Goal: Information Seeking & Learning: Check status

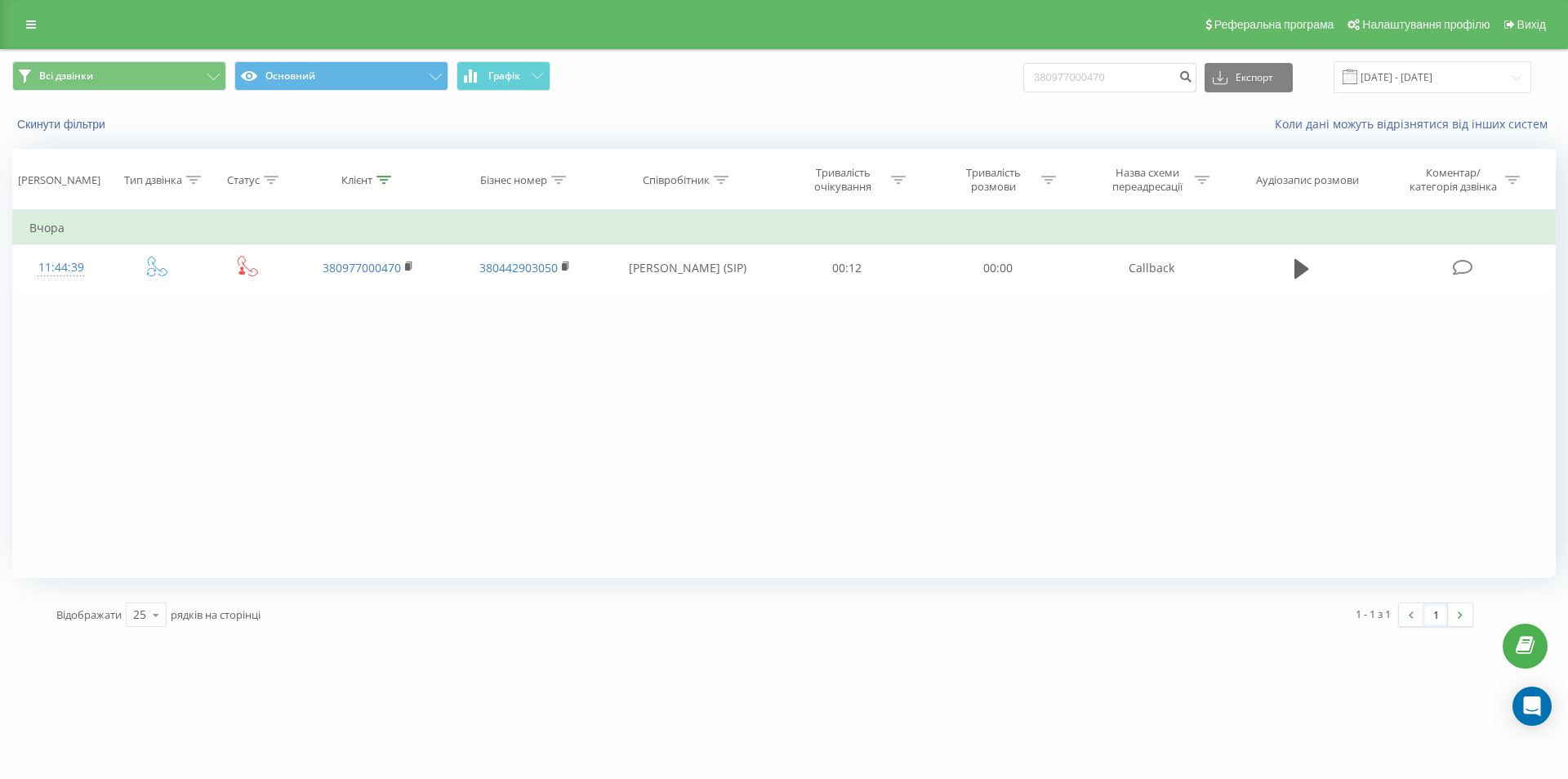
click at [979, 99] on div "Всі дзвінки Основний Графік 380977000470 Експорт .csv .xls .xlsx 21.06.2025 - 2…" at bounding box center [784, 77] width 1567 height 55
type input "380965399789"
click at [1192, 79] on icon "submit" at bounding box center [1186, 74] width 14 height 9
drag, startPoint x: 1124, startPoint y: 77, endPoint x: 958, endPoint y: 91, distance: 166.6
click at [958, 91] on div "Всі дзвінки Основний Графік 380965399789 Експорт .csv .xls .xlsx [DATE] - [DATE]" at bounding box center [784, 77] width 1544 height 32
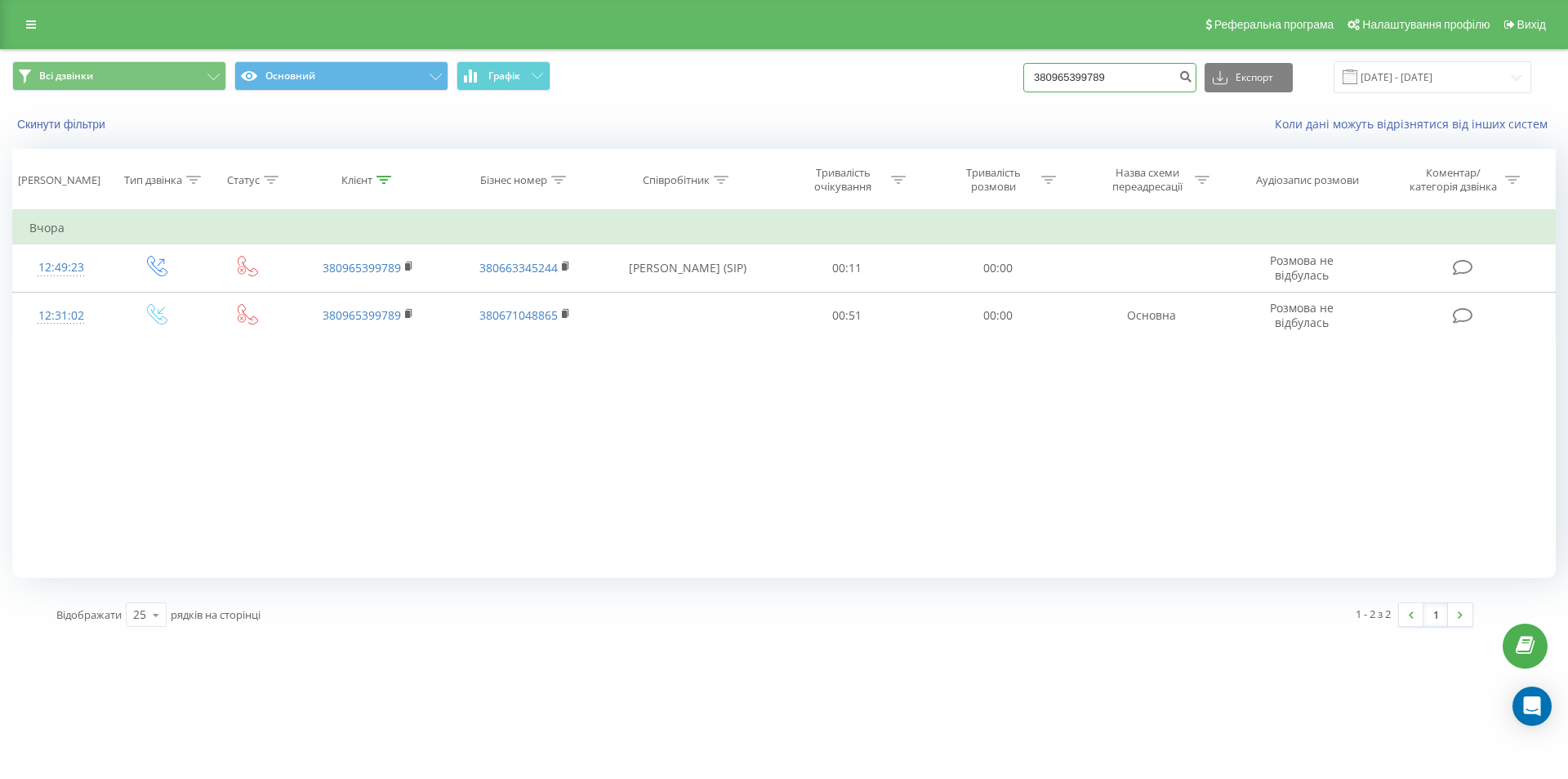
paste input "677744586"
type input "380677744586"
click at [1192, 77] on icon "submit" at bounding box center [1186, 74] width 14 height 9
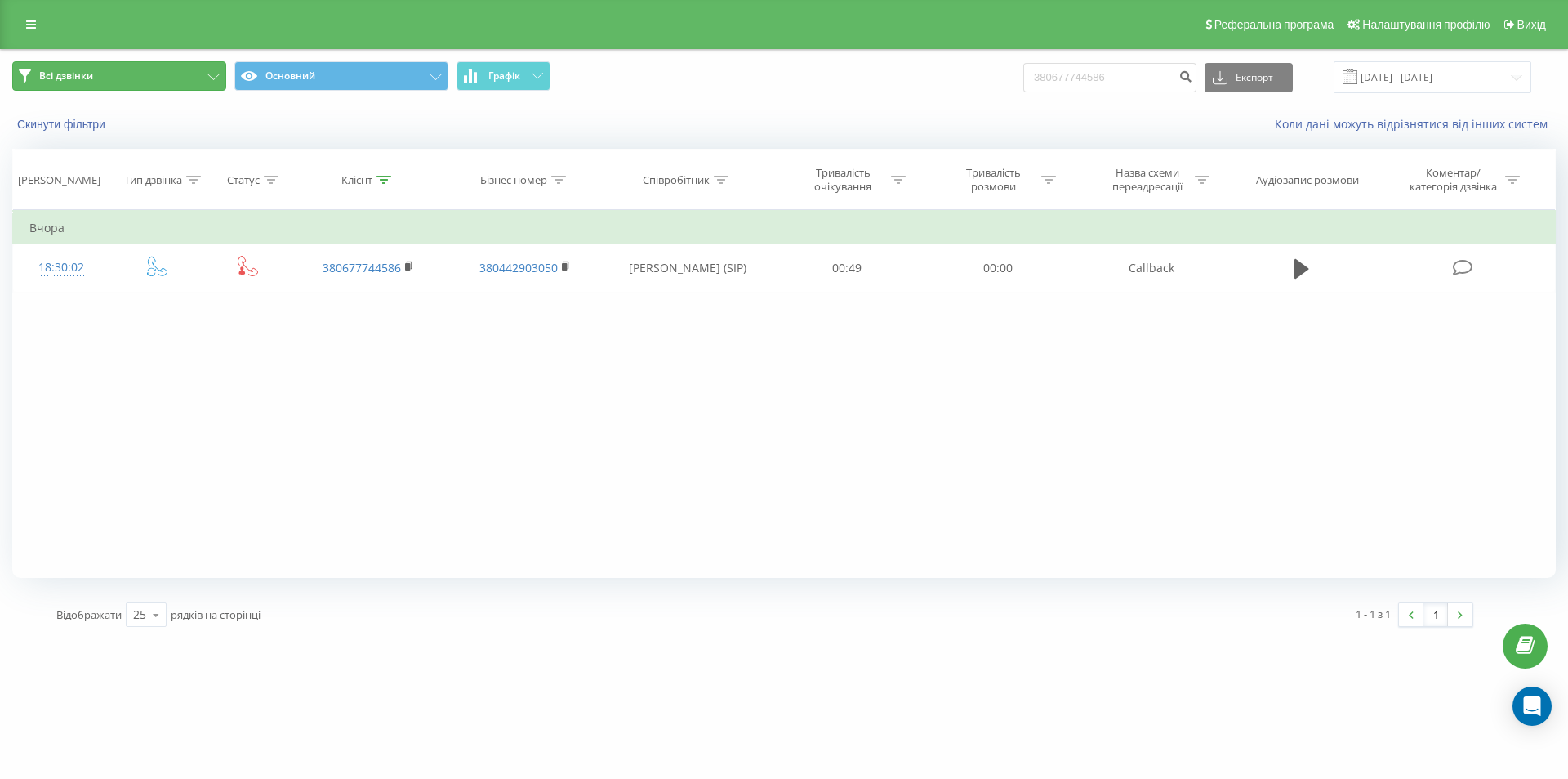
click at [195, 79] on button "Всі дзвінки" at bounding box center [119, 75] width 214 height 29
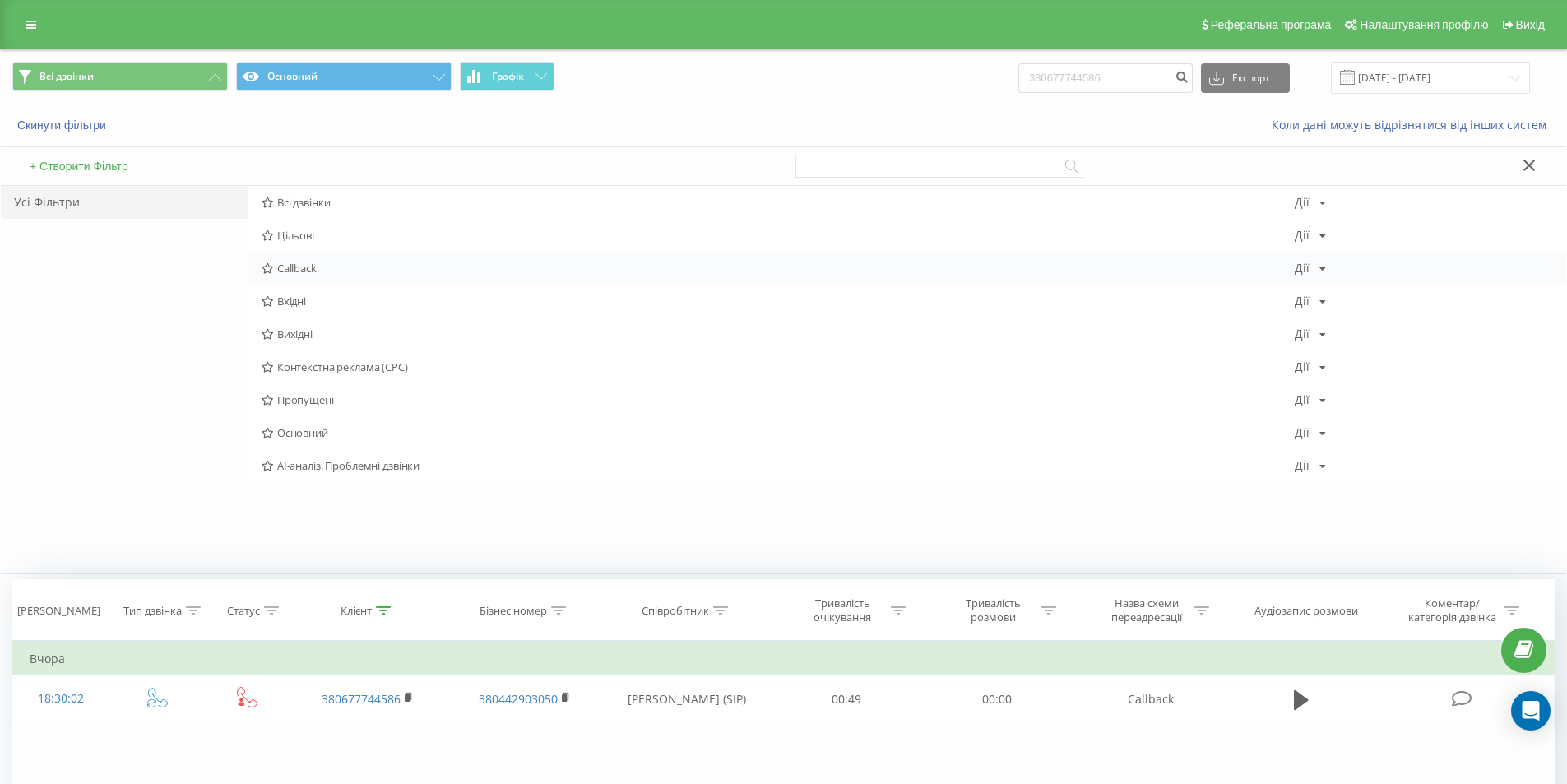
click at [311, 266] on span "Callback" at bounding box center [779, 268] width 1034 height 11
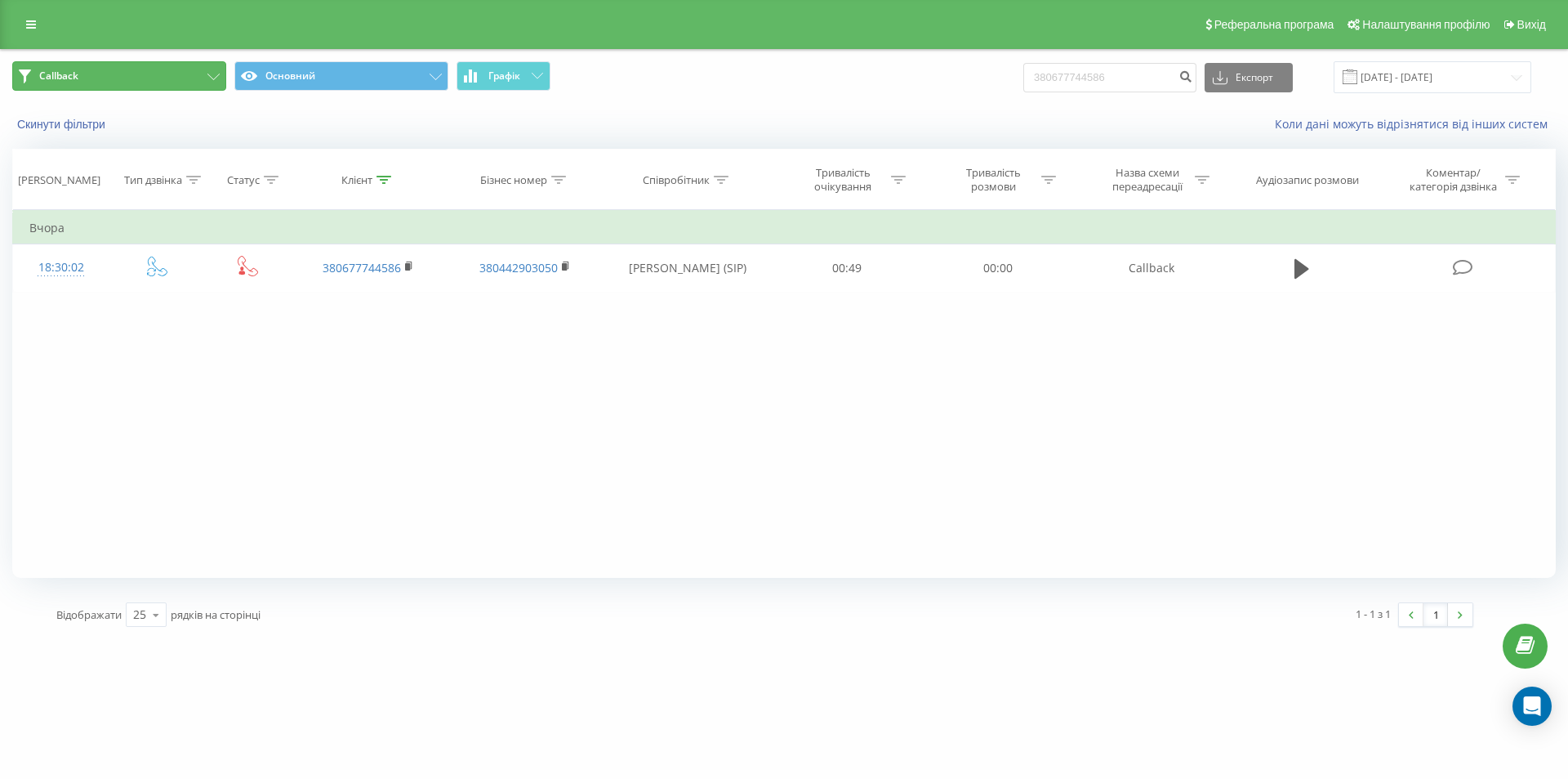
click at [213, 82] on button "Callback" at bounding box center [119, 75] width 214 height 29
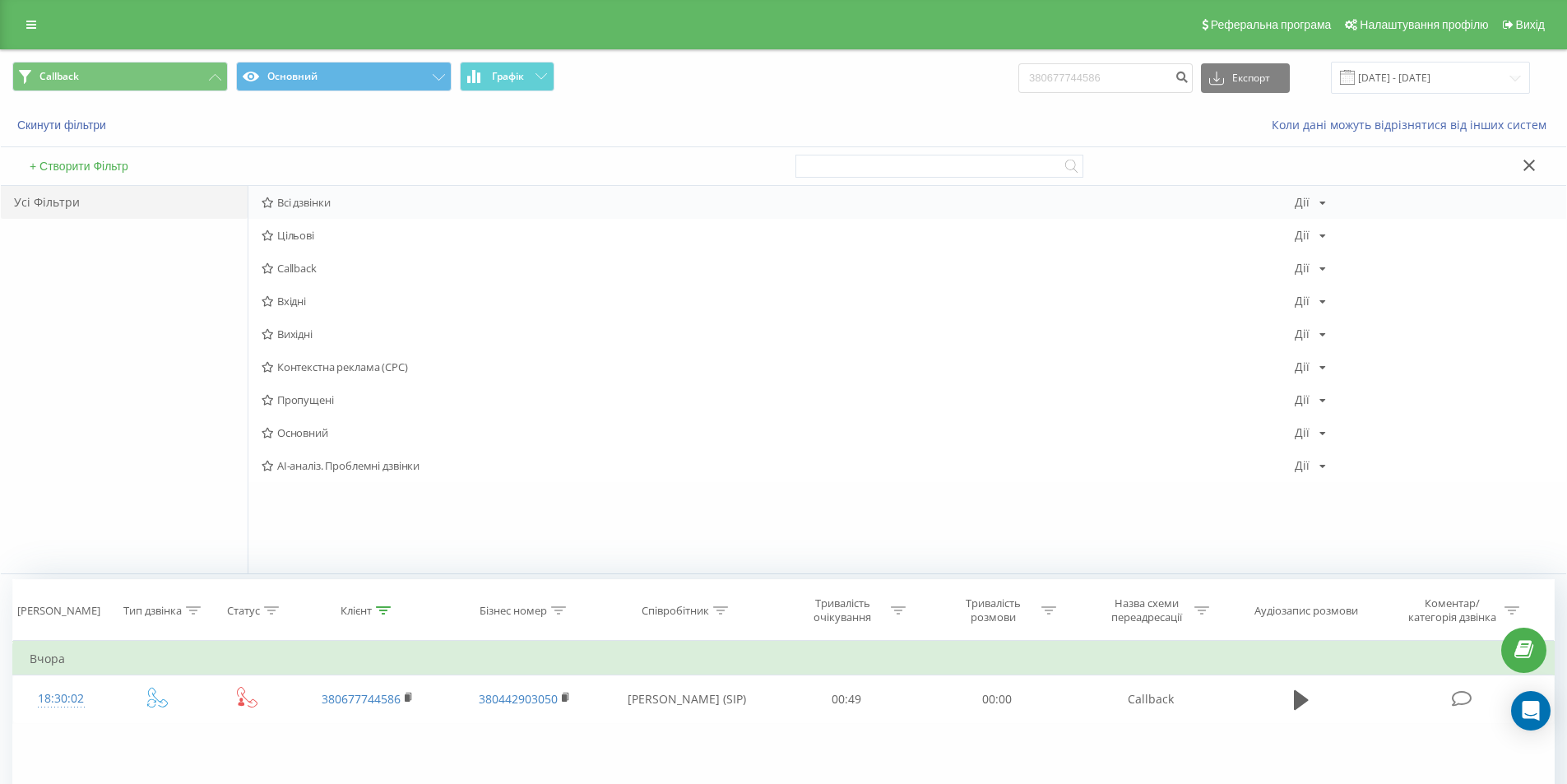
click at [323, 207] on span "Всі дзвінки" at bounding box center [779, 202] width 1034 height 11
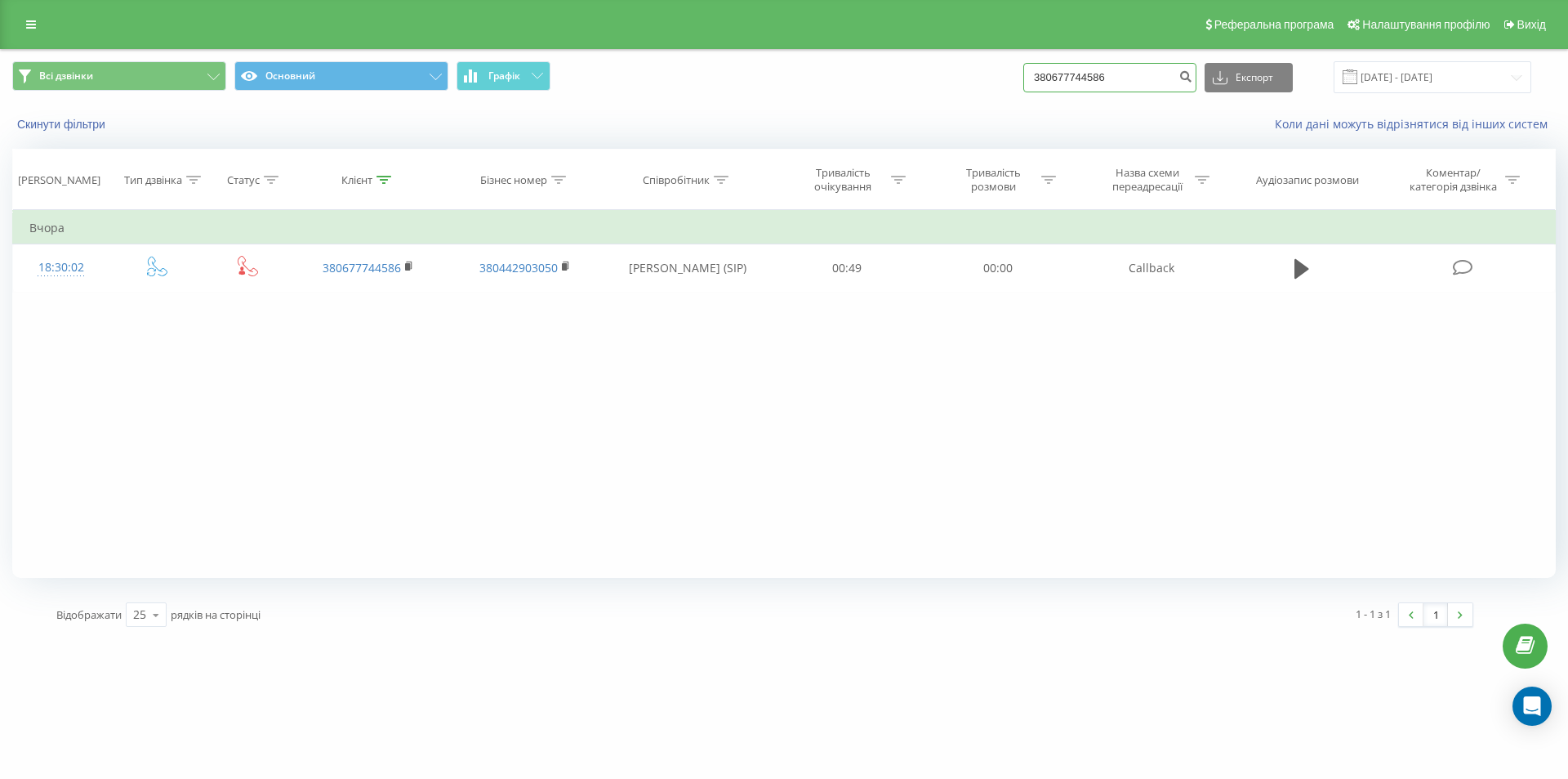
drag, startPoint x: 1136, startPoint y: 75, endPoint x: 1030, endPoint y: 78, distance: 106.0
click at [1030, 78] on div "Всі дзвінки Основний Графік 380677744586 Експорт .csv .xls .xlsx 21.06.2025 - 2…" at bounding box center [784, 77] width 1544 height 32
paste input "36090440"
type input "380636090440"
click at [1192, 79] on icon "submit" at bounding box center [1186, 74] width 14 height 9
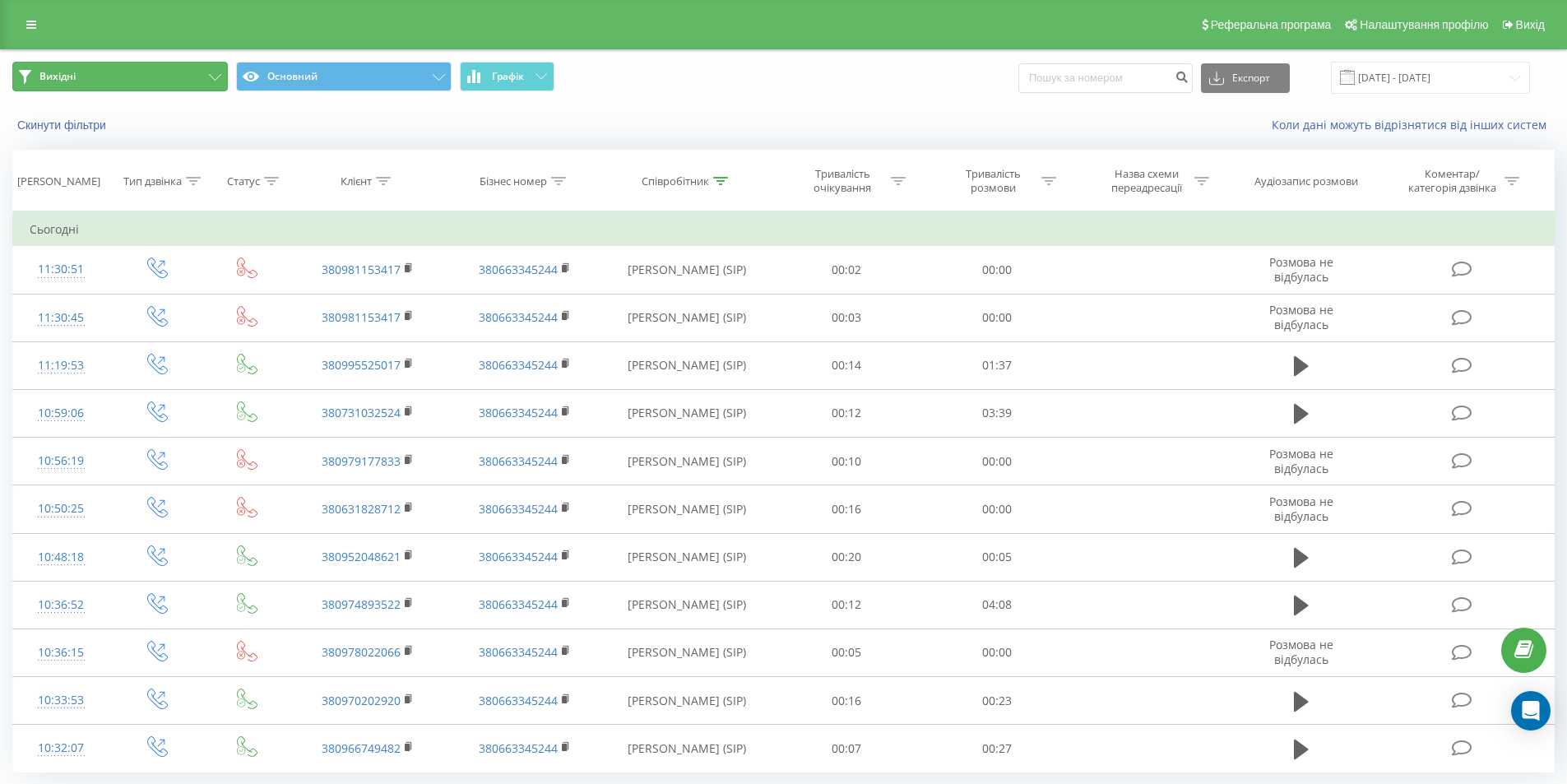
click at [183, 71] on button "Вихідні" at bounding box center [120, 76] width 215 height 29
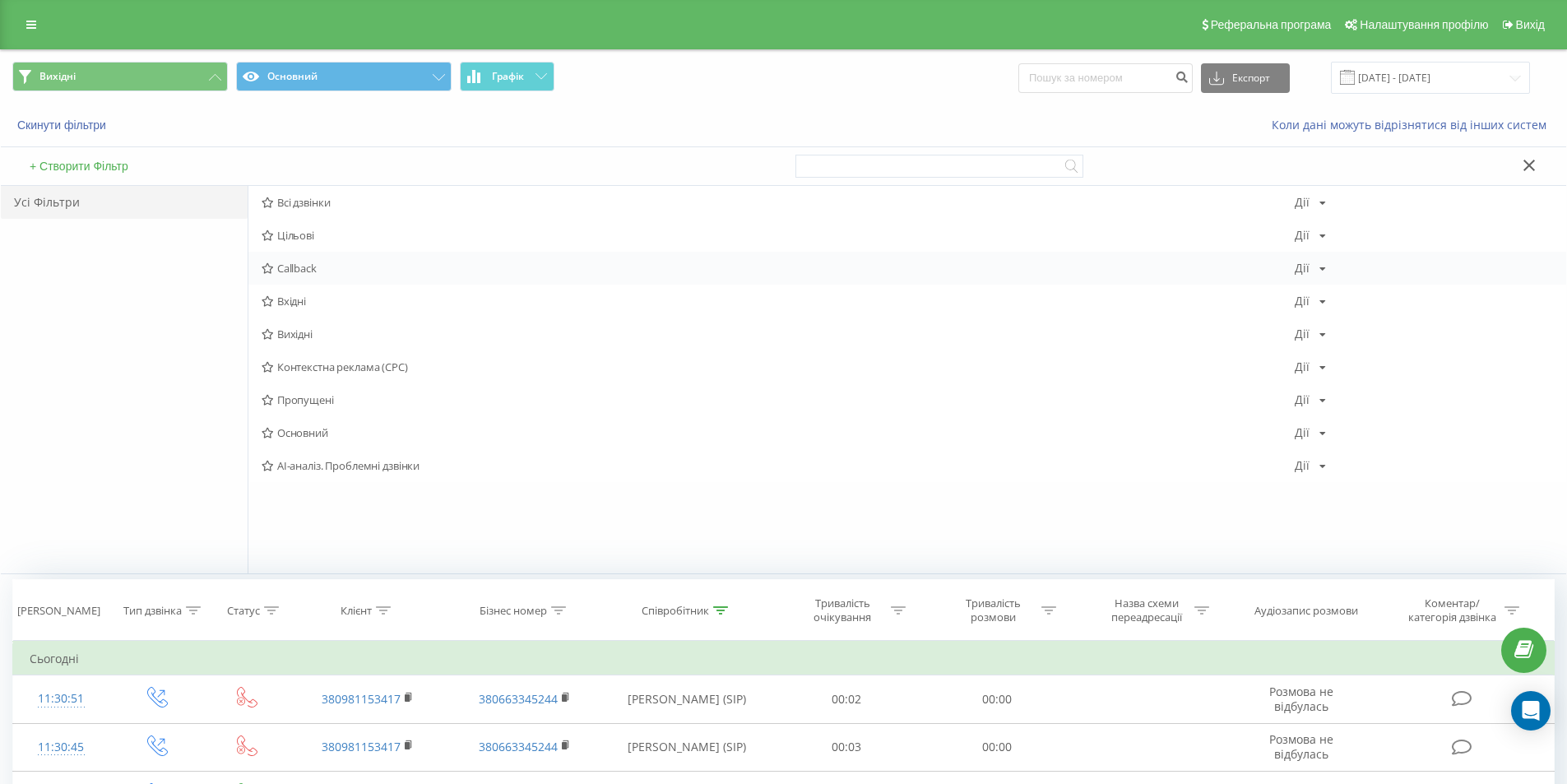
click at [300, 273] on span "Callback" at bounding box center [779, 268] width 1034 height 11
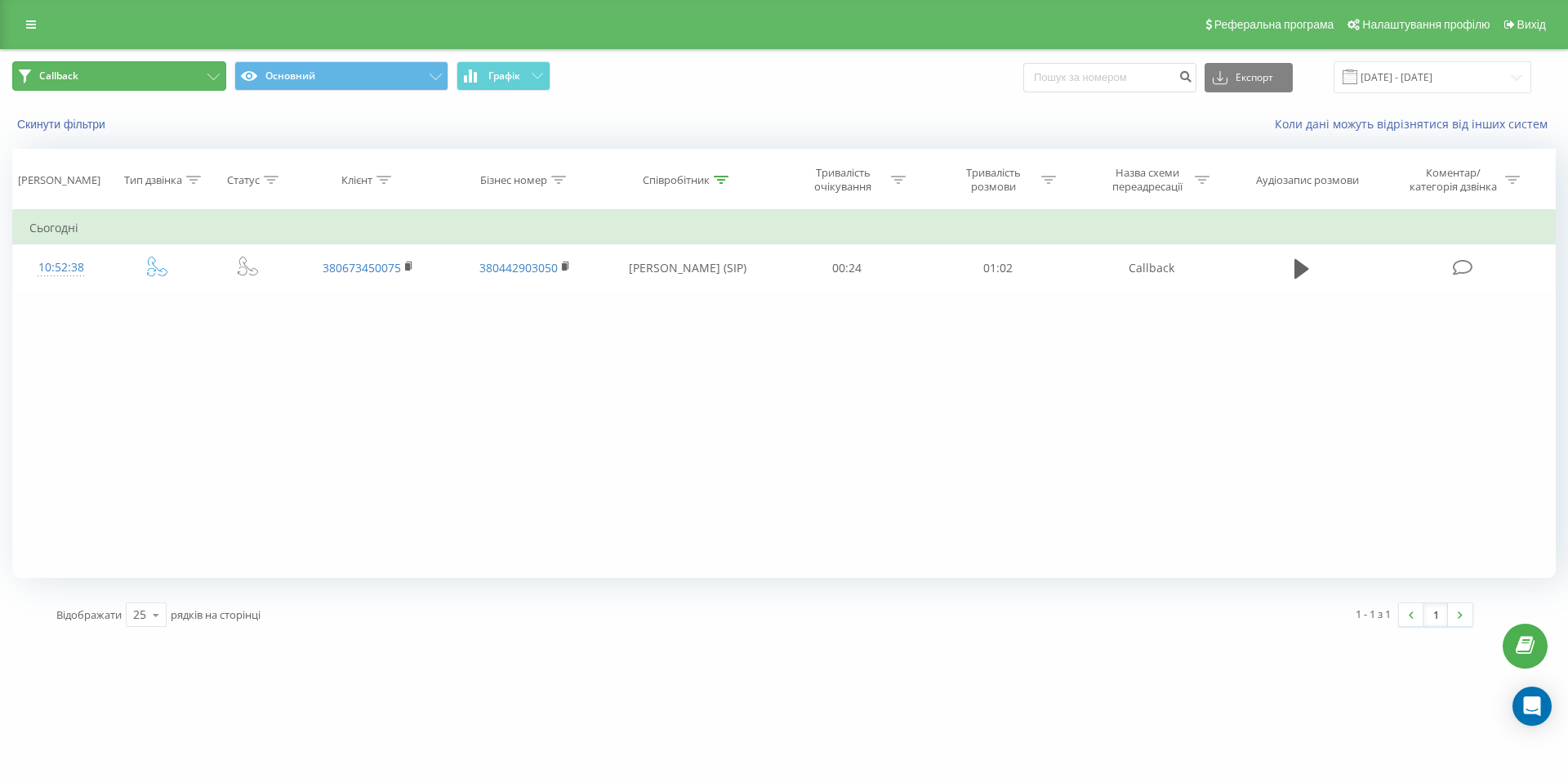
click at [196, 77] on button "Callback" at bounding box center [119, 75] width 214 height 29
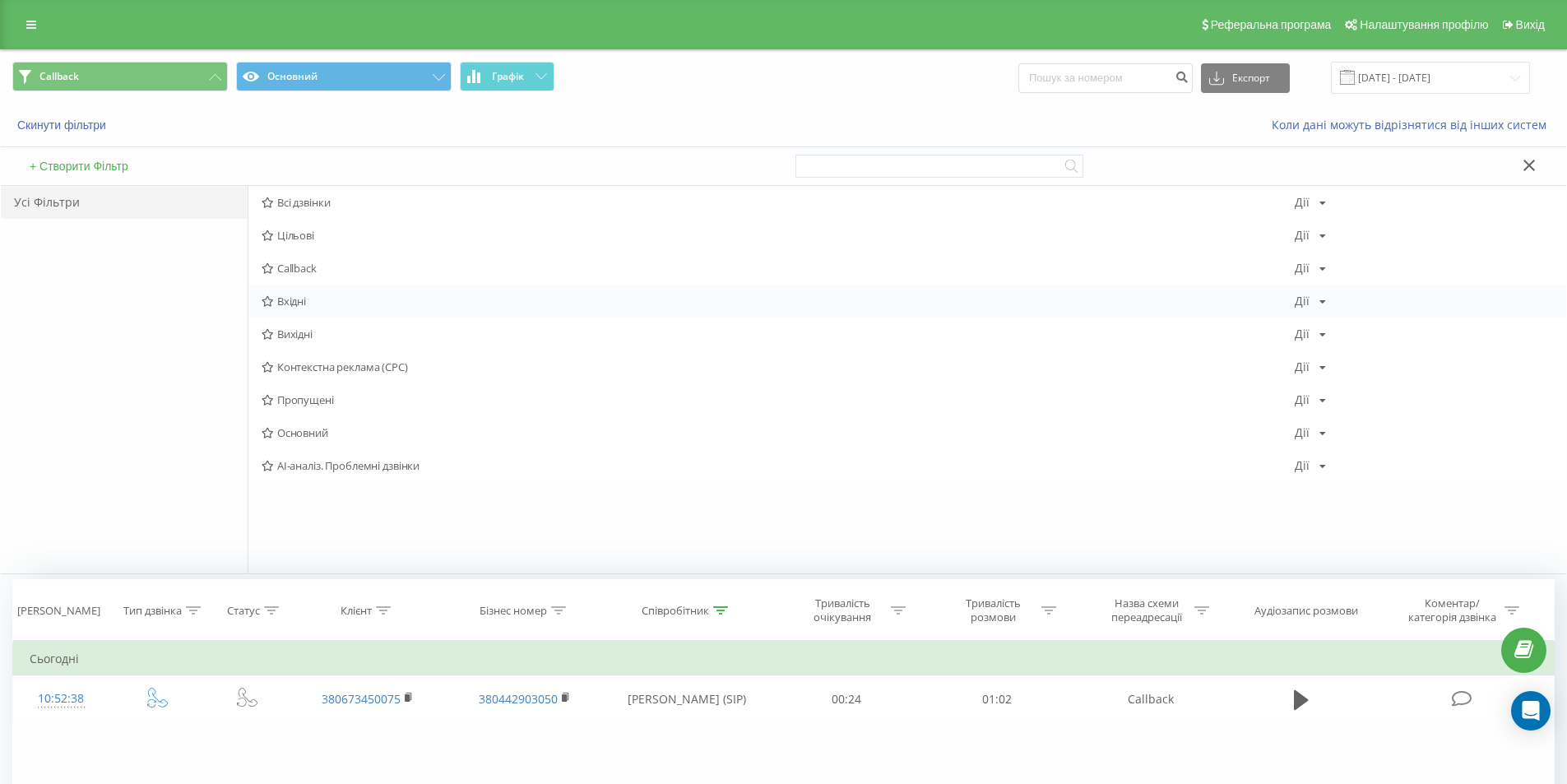
click at [310, 301] on span "Вхідні" at bounding box center [779, 301] width 1034 height 11
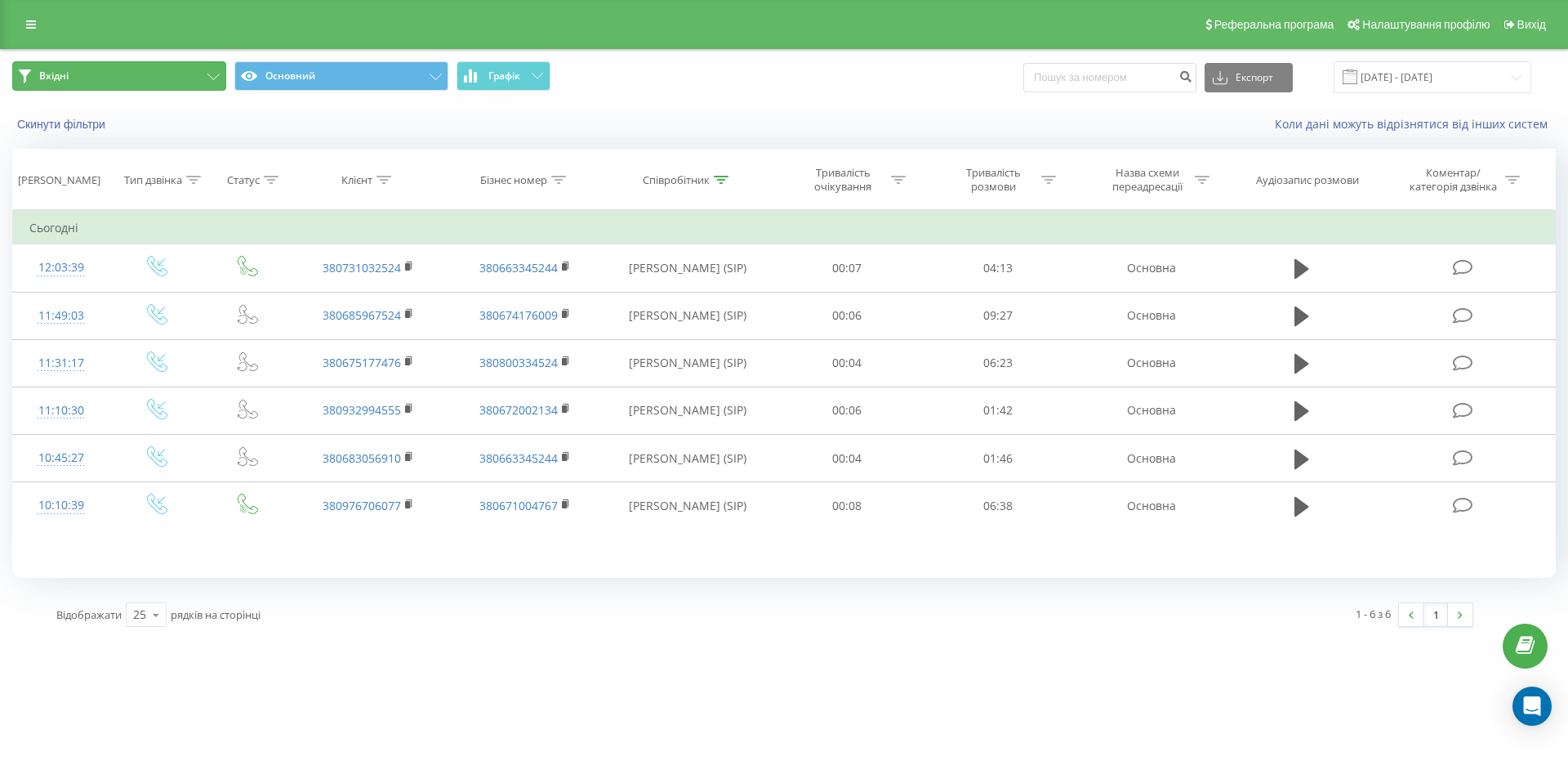
click at [194, 80] on button "Вхідні" at bounding box center [119, 75] width 214 height 29
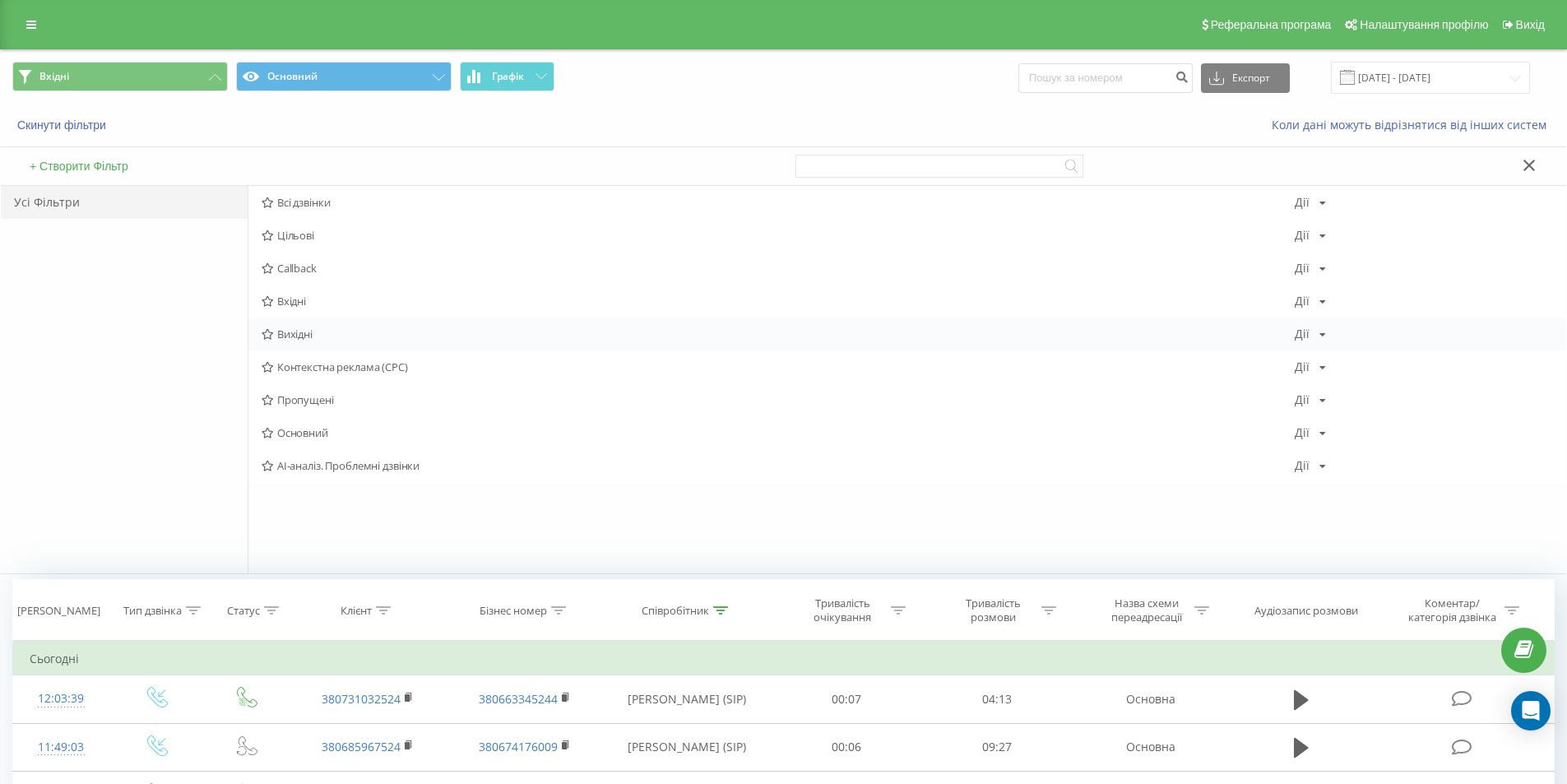
click at [359, 332] on span "Вихідні" at bounding box center [779, 334] width 1034 height 11
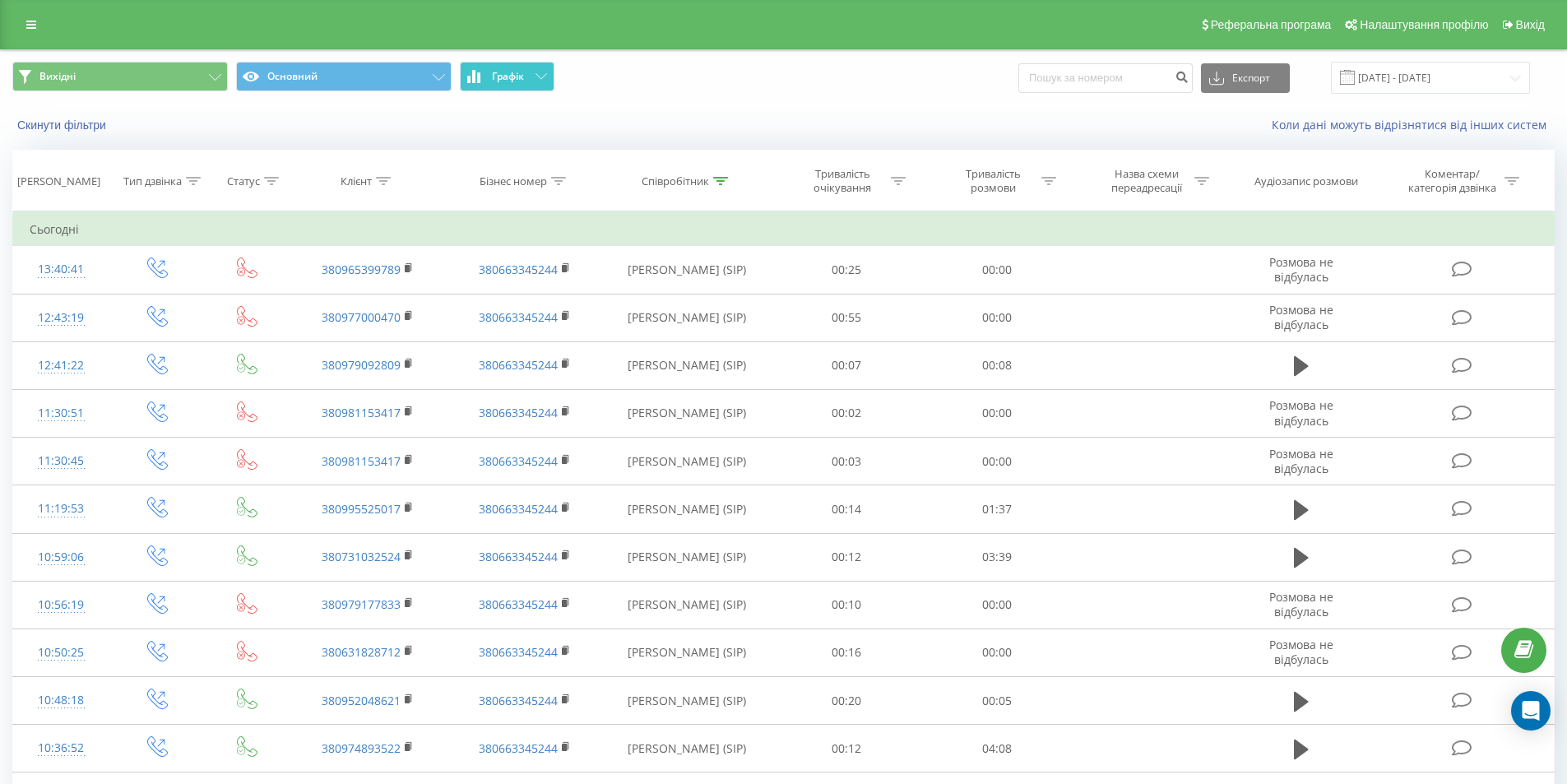
click at [519, 86] on button "Графік" at bounding box center [507, 76] width 95 height 29
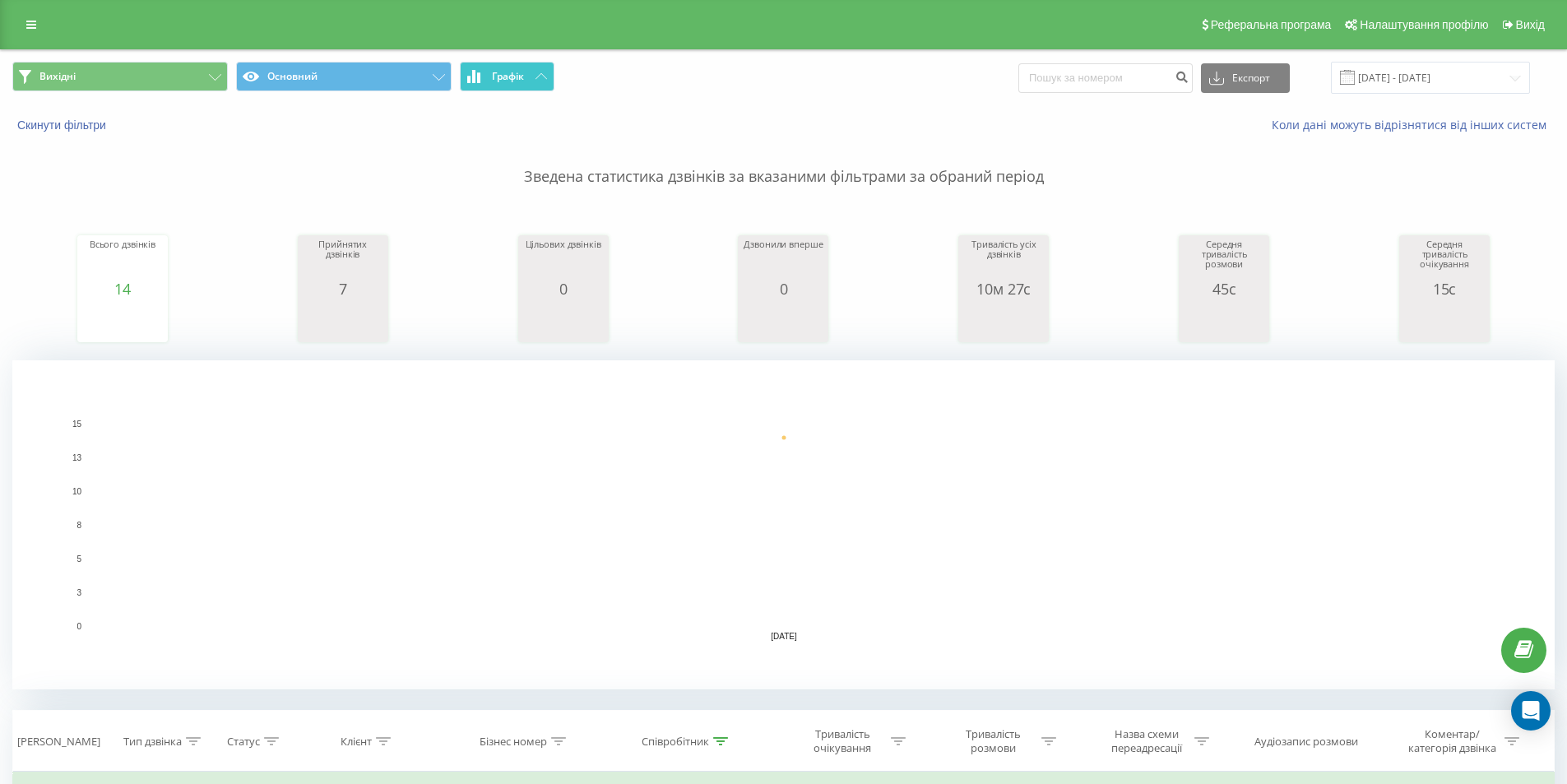
click at [553, 76] on button "Графік" at bounding box center [507, 76] width 95 height 29
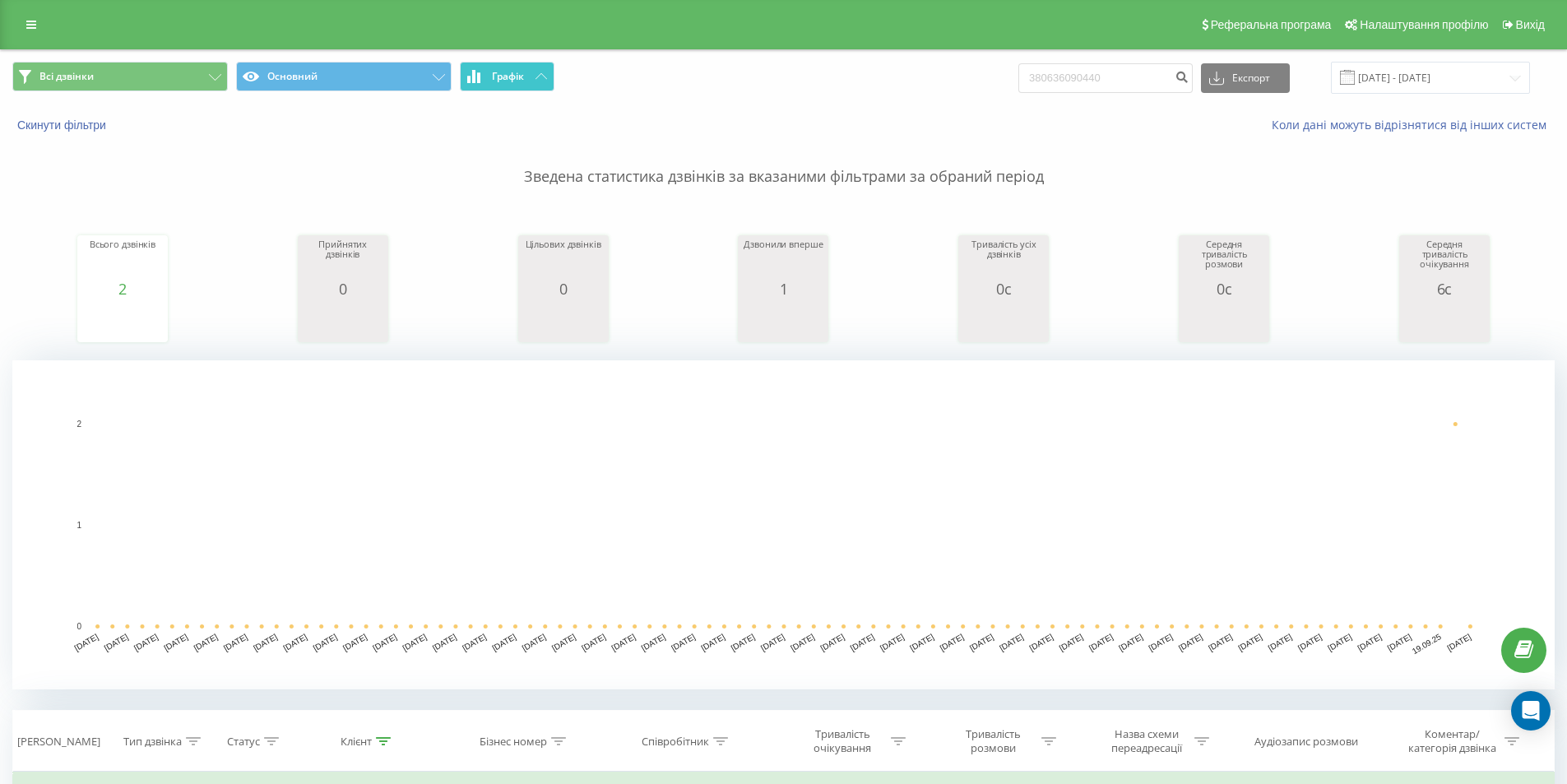
click at [541, 82] on button "Графік" at bounding box center [507, 76] width 95 height 29
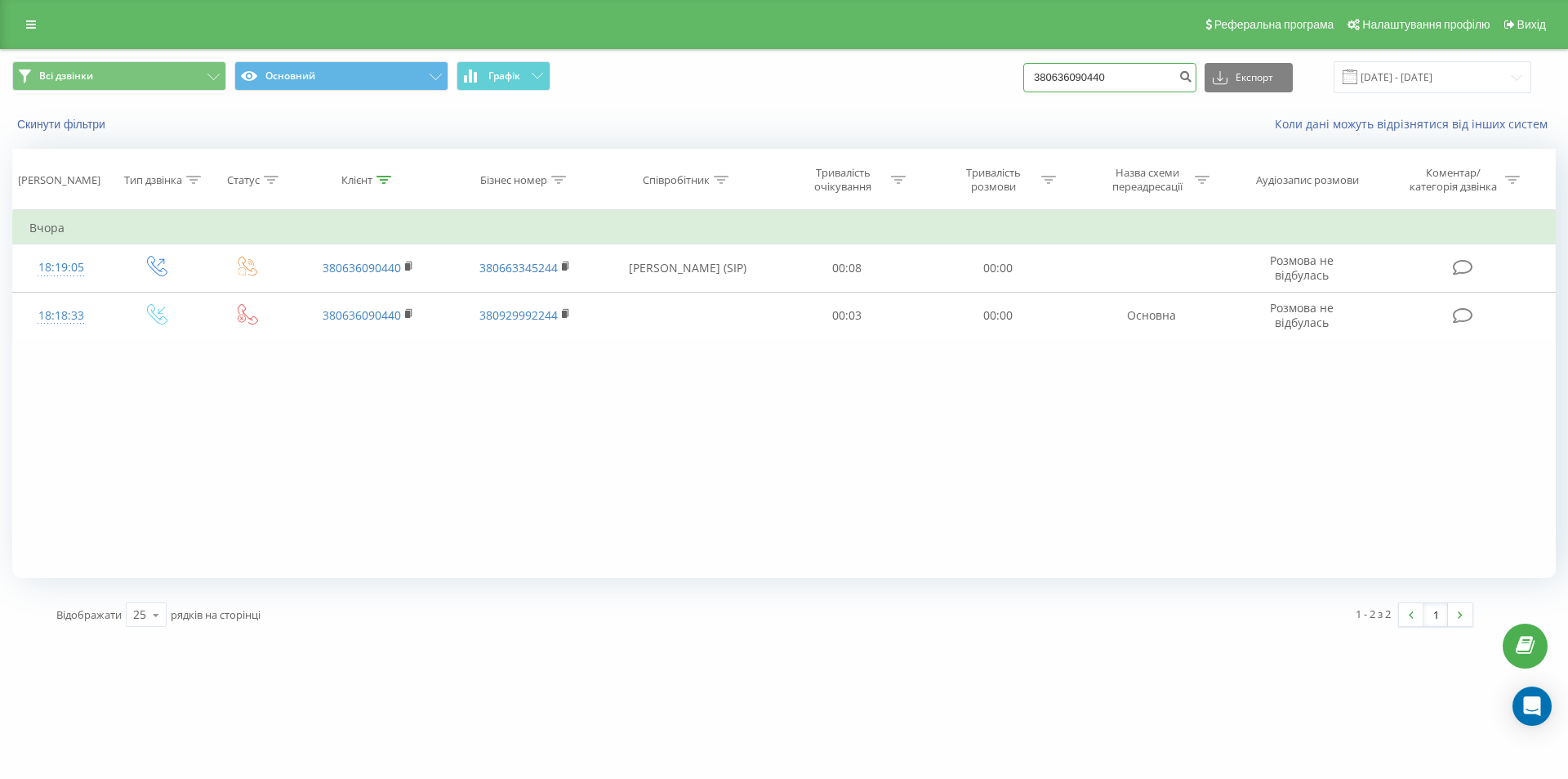
drag, startPoint x: 1130, startPoint y: 75, endPoint x: 1016, endPoint y: 84, distance: 114.4
click at [1016, 84] on div "Всі дзвінки Основний Графік 380636090440 Експорт .csv .xls .xlsx [DATE] - [DATE]" at bounding box center [784, 77] width 1544 height 32
paste input "974553334"
type input "380974553334"
click at [1192, 79] on icon "submit" at bounding box center [1186, 74] width 14 height 9
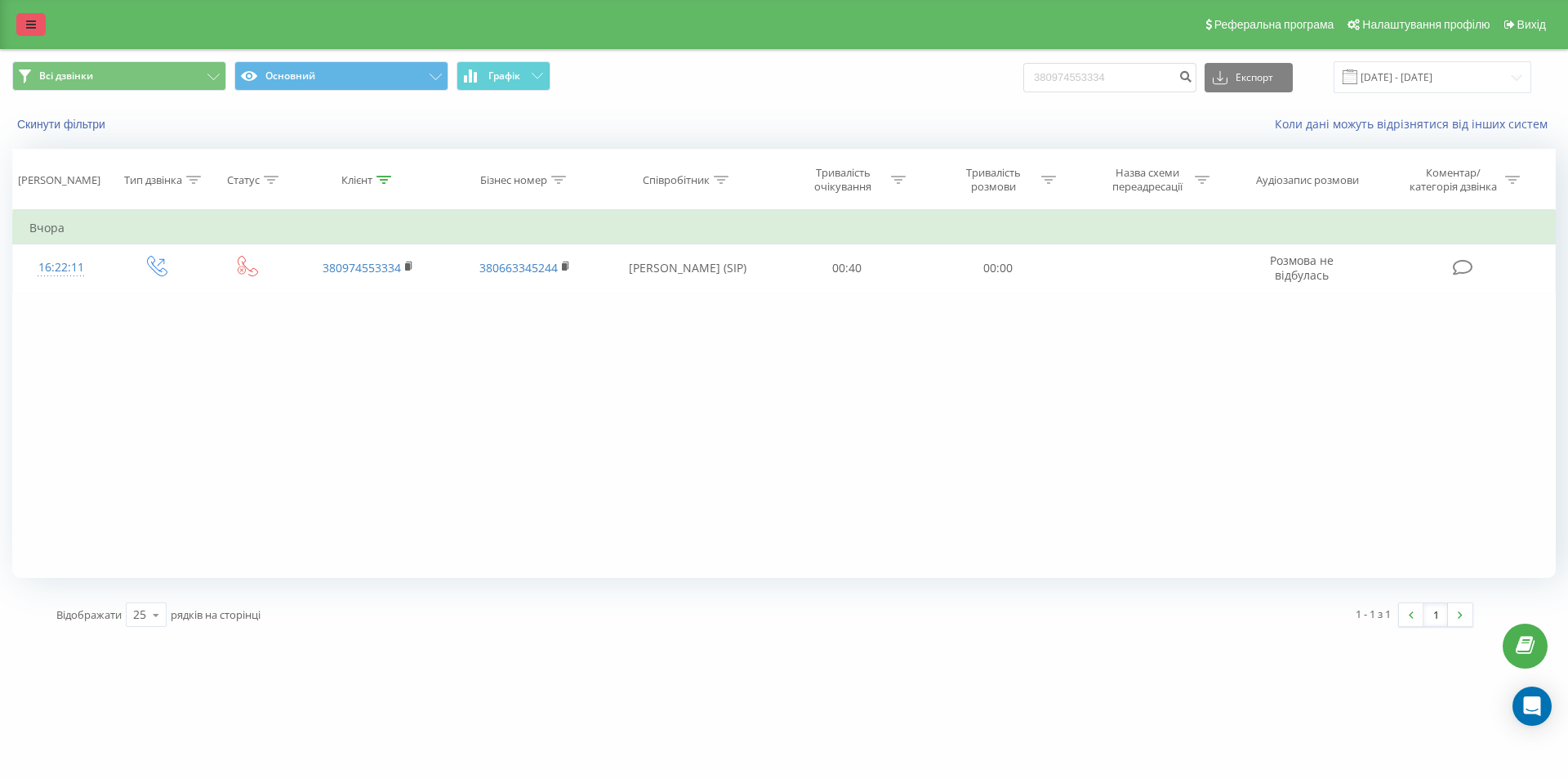
click at [34, 24] on link at bounding box center [30, 24] width 29 height 23
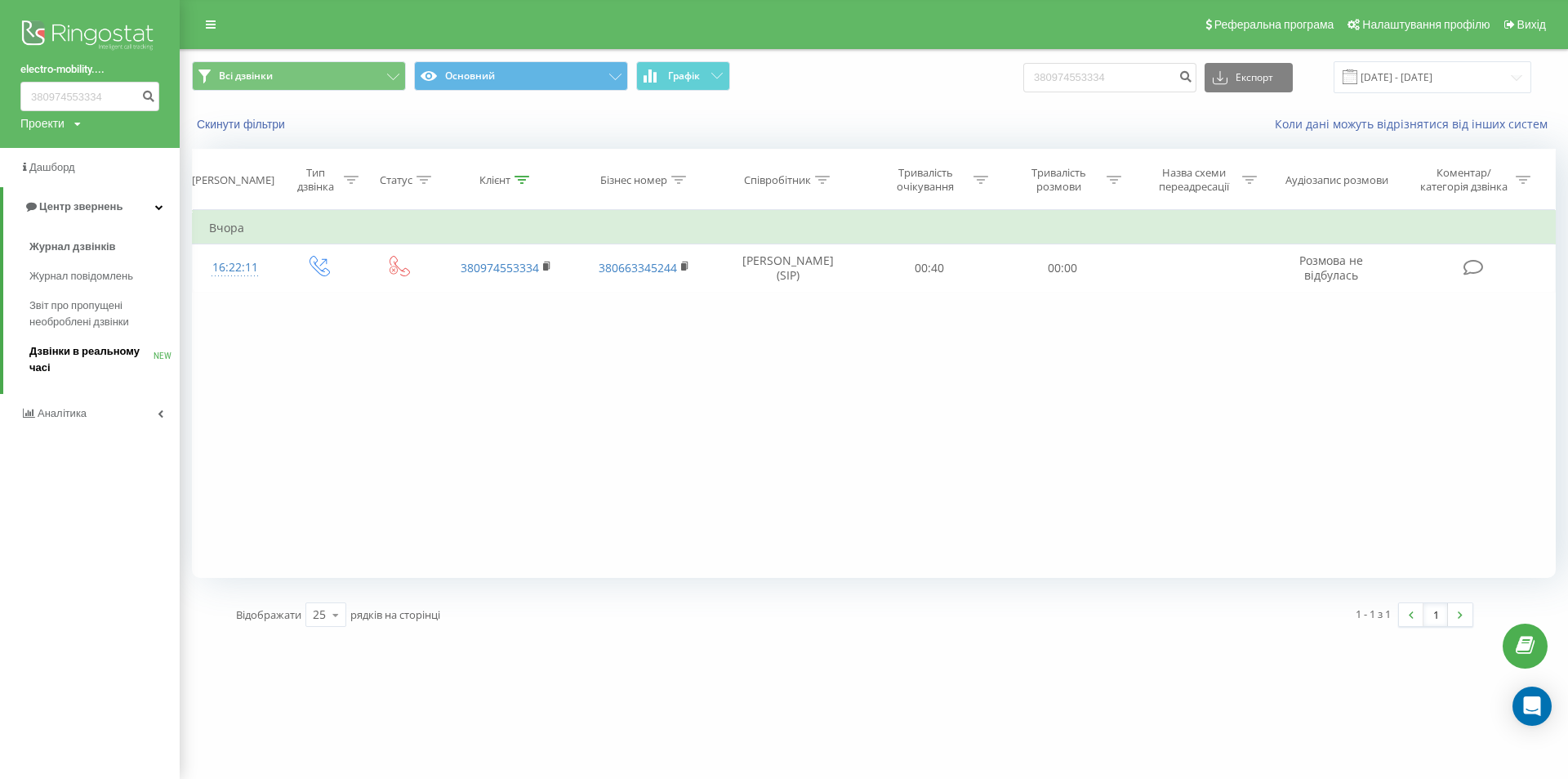
click at [87, 359] on span "Дзвінки в реальному часі" at bounding box center [91, 359] width 124 height 33
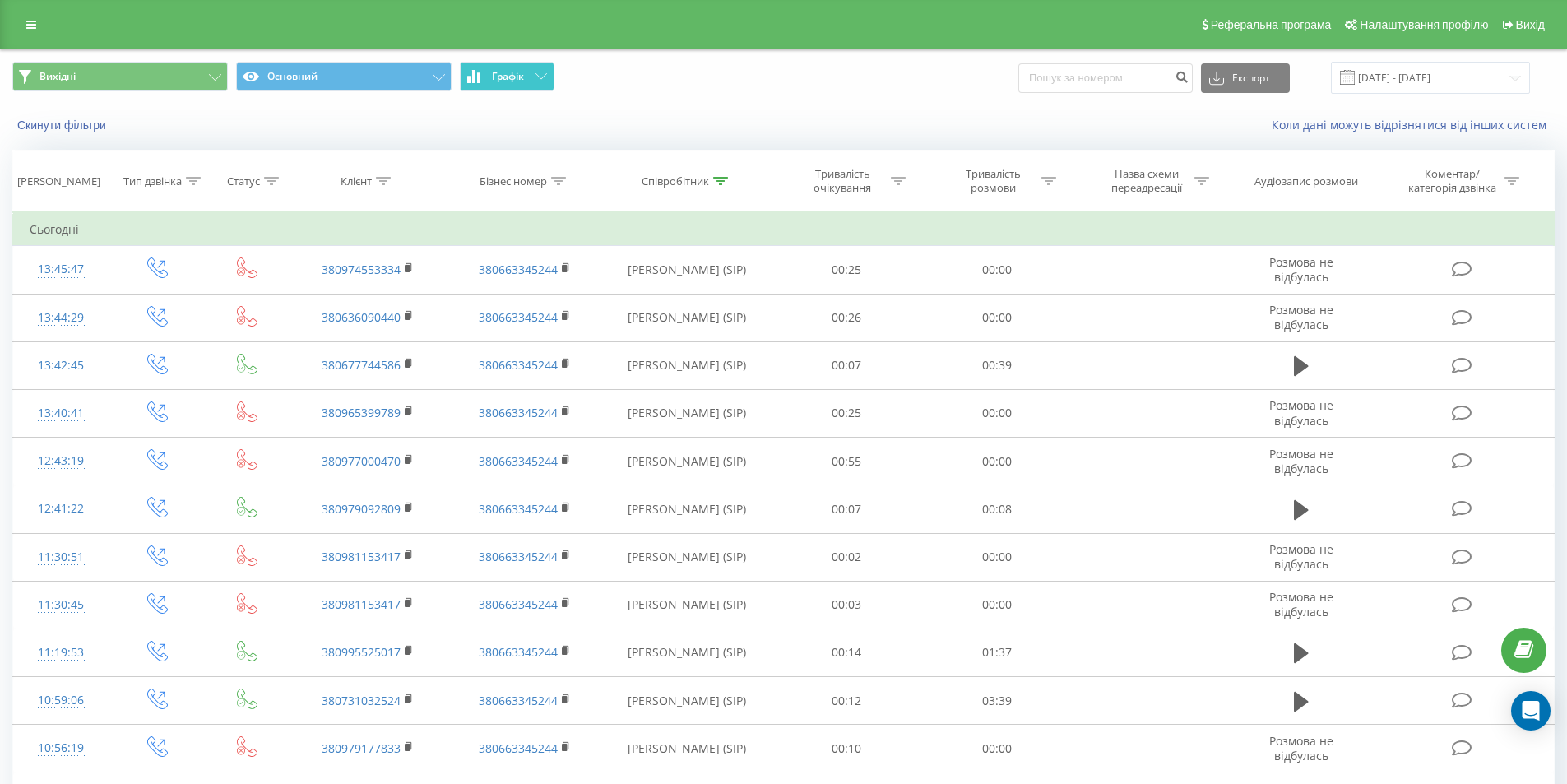
click at [543, 77] on icon at bounding box center [542, 76] width 11 height 6
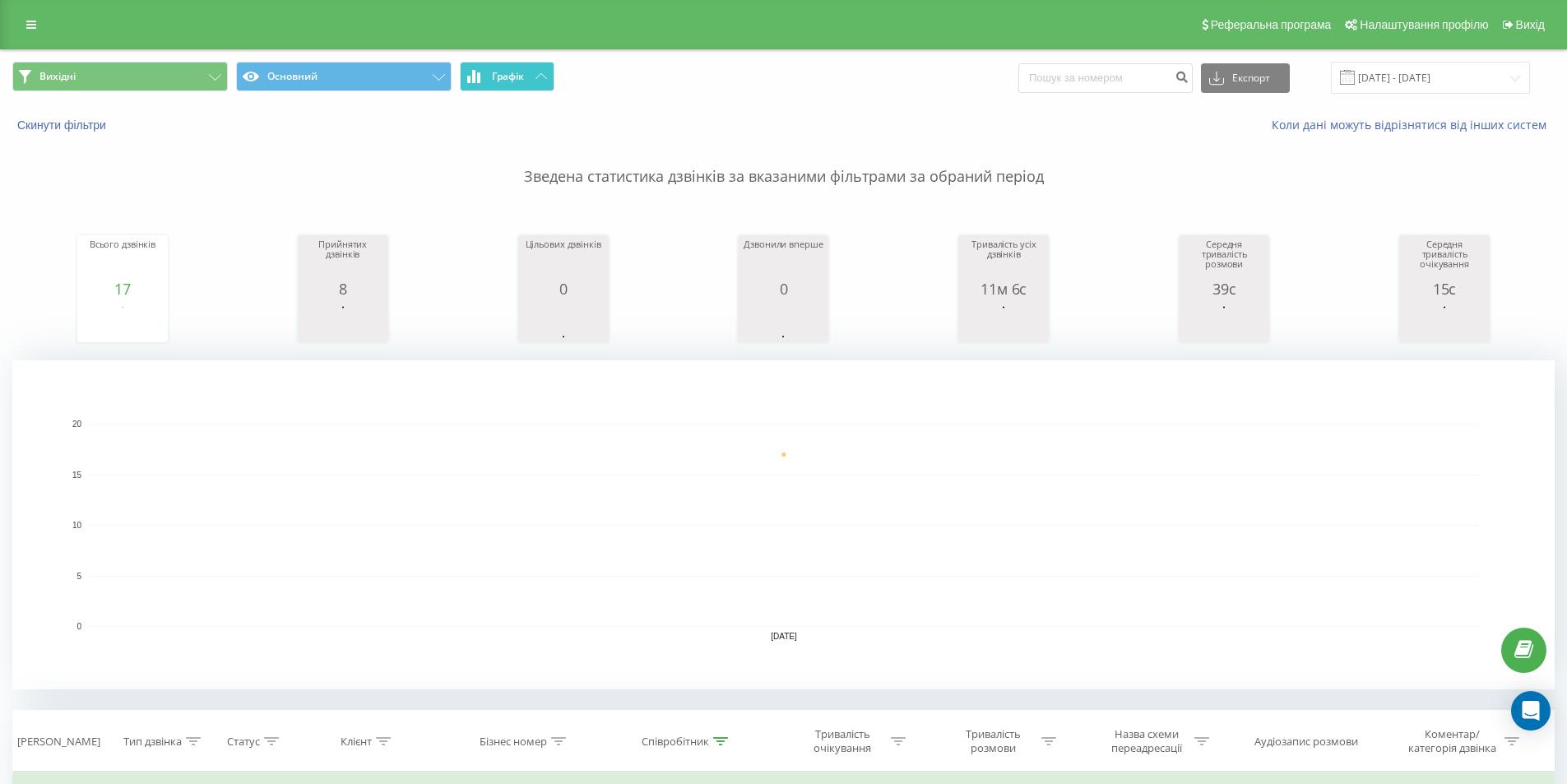
click at [543, 77] on icon at bounding box center [542, 76] width 11 height 6
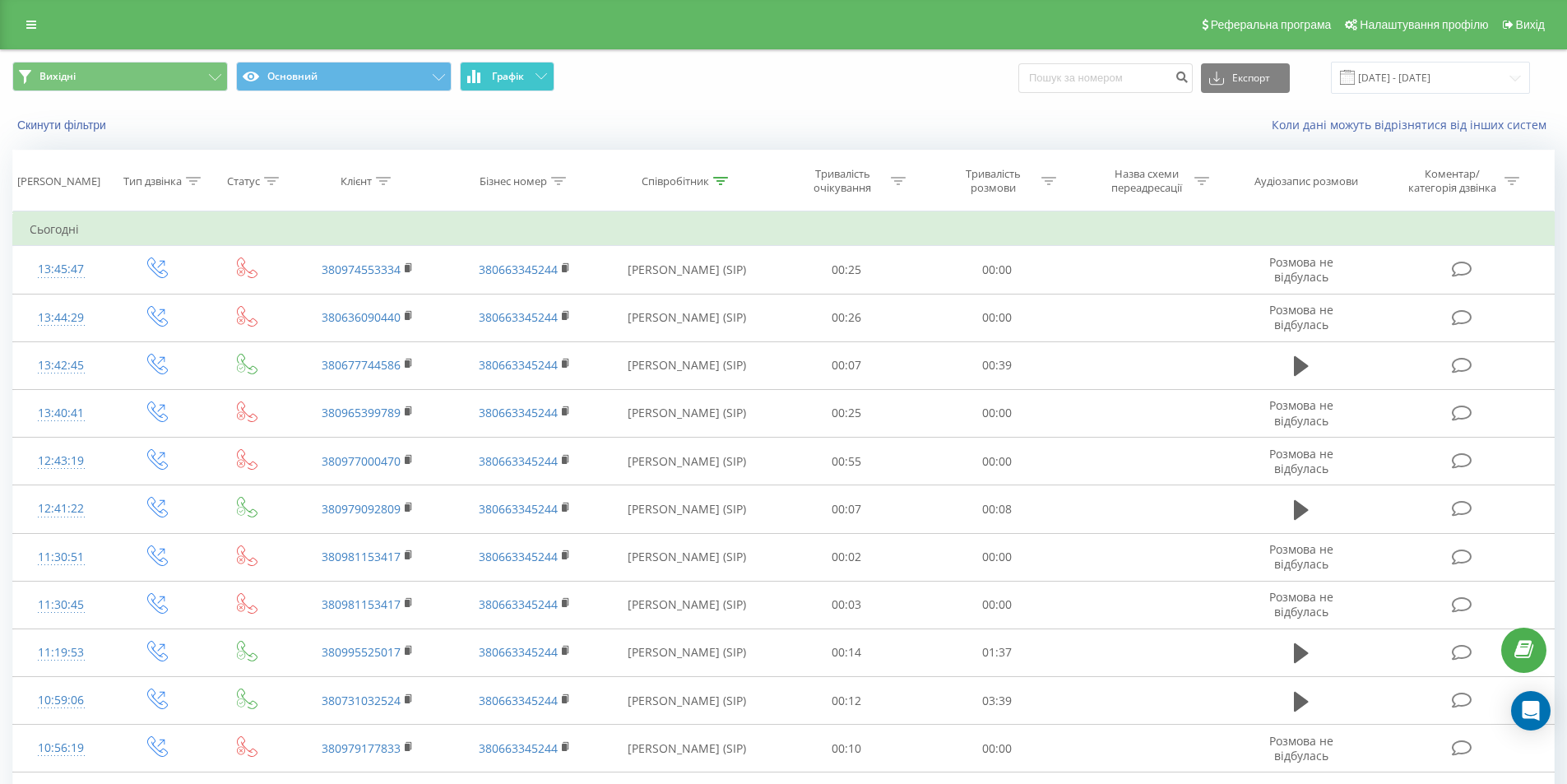
click at [525, 78] on button "Графік" at bounding box center [507, 76] width 95 height 29
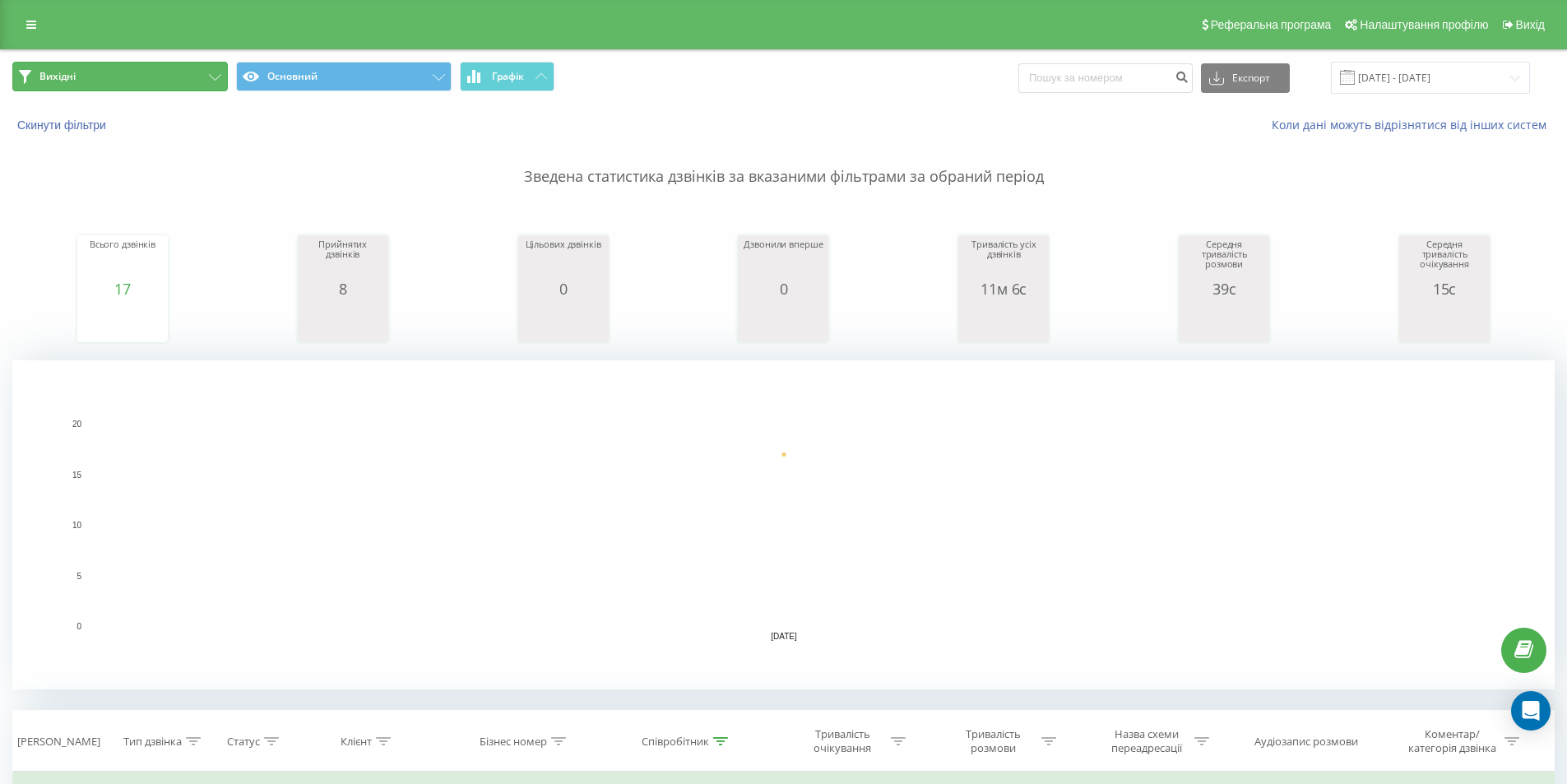
click at [195, 75] on button "Вихідні" at bounding box center [120, 76] width 215 height 29
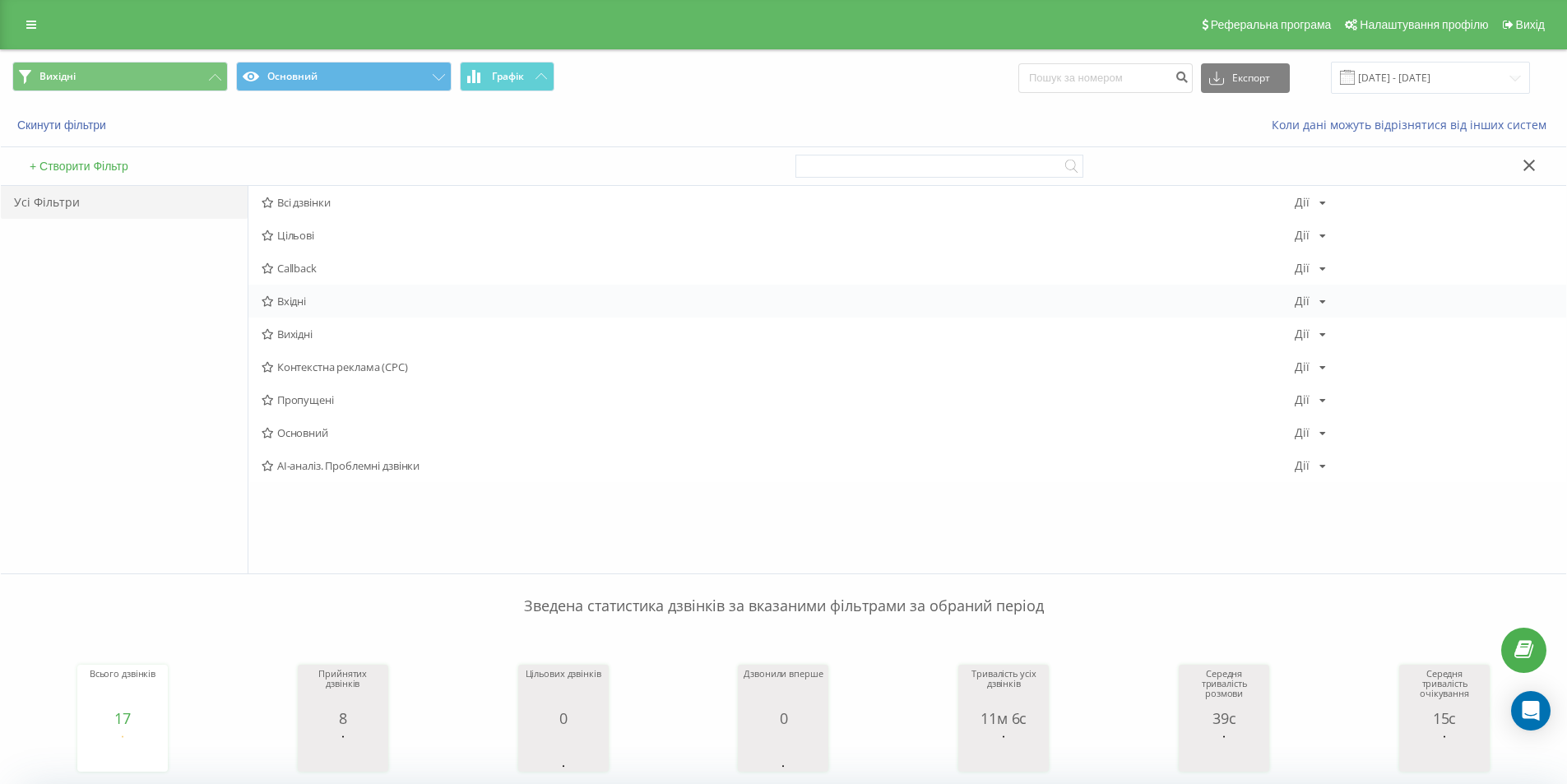
click at [304, 302] on span "Вхідні" at bounding box center [779, 301] width 1034 height 11
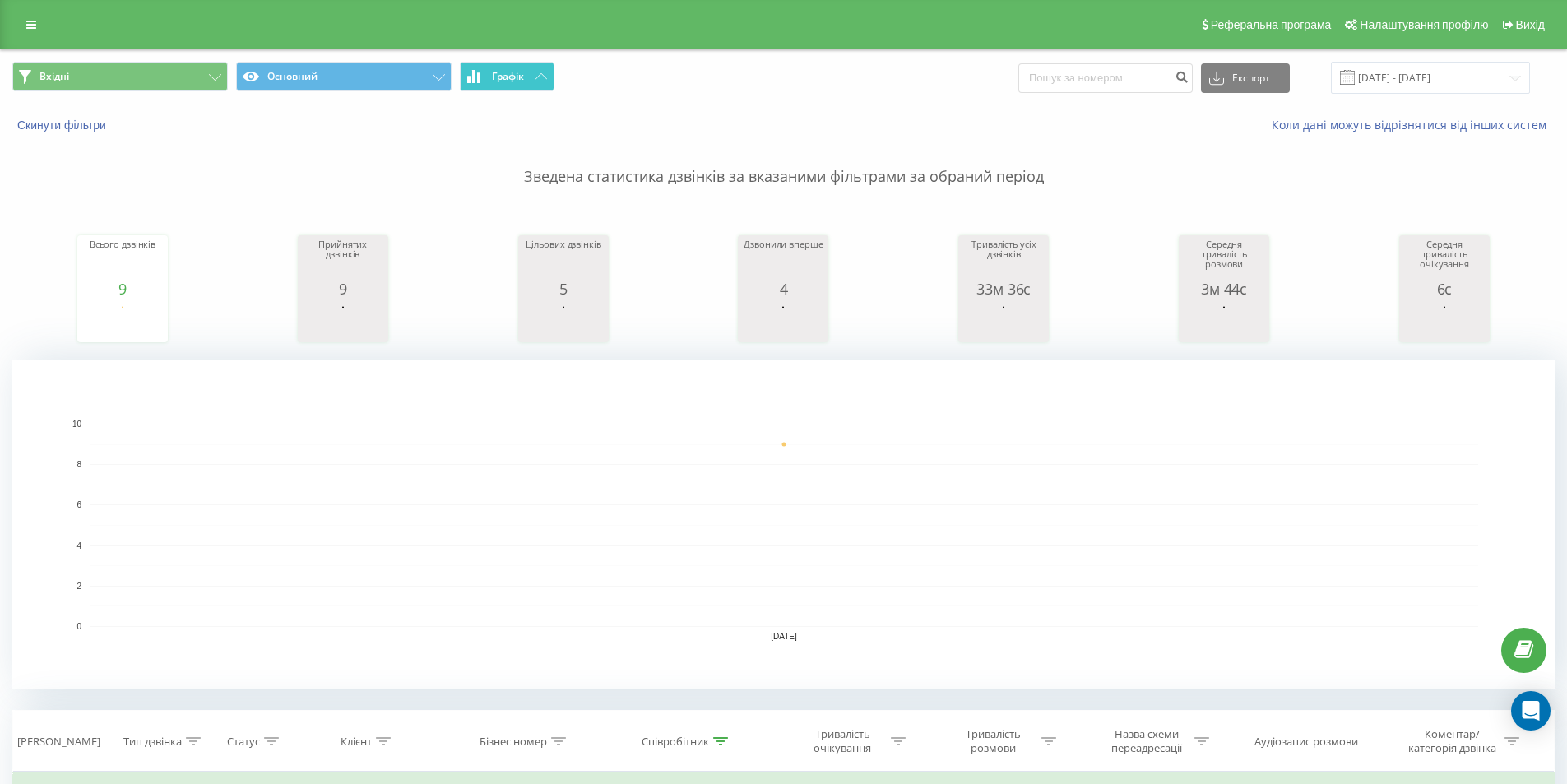
click at [537, 76] on icon at bounding box center [542, 76] width 11 height 6
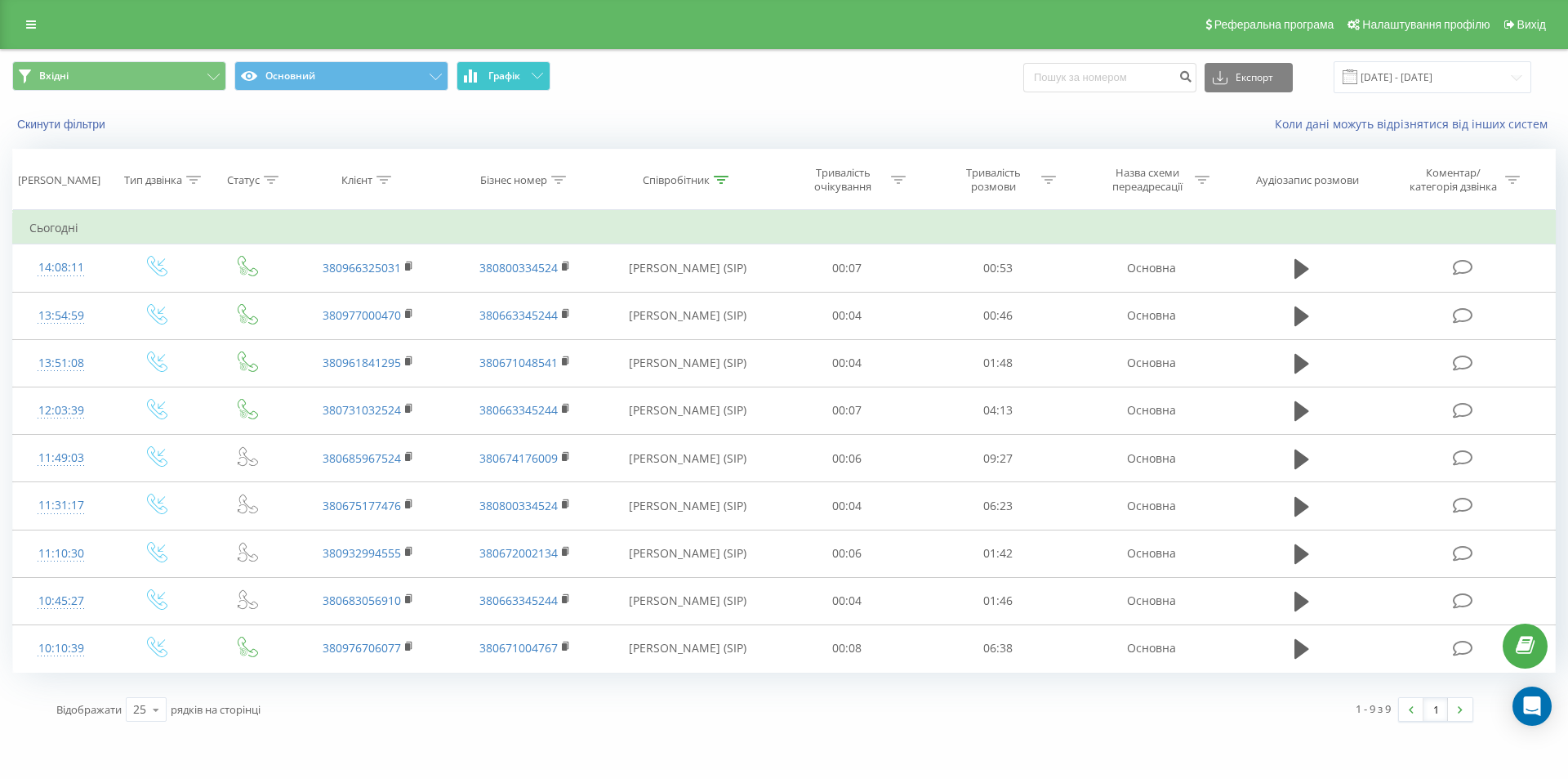
click at [533, 75] on icon at bounding box center [538, 75] width 11 height 6
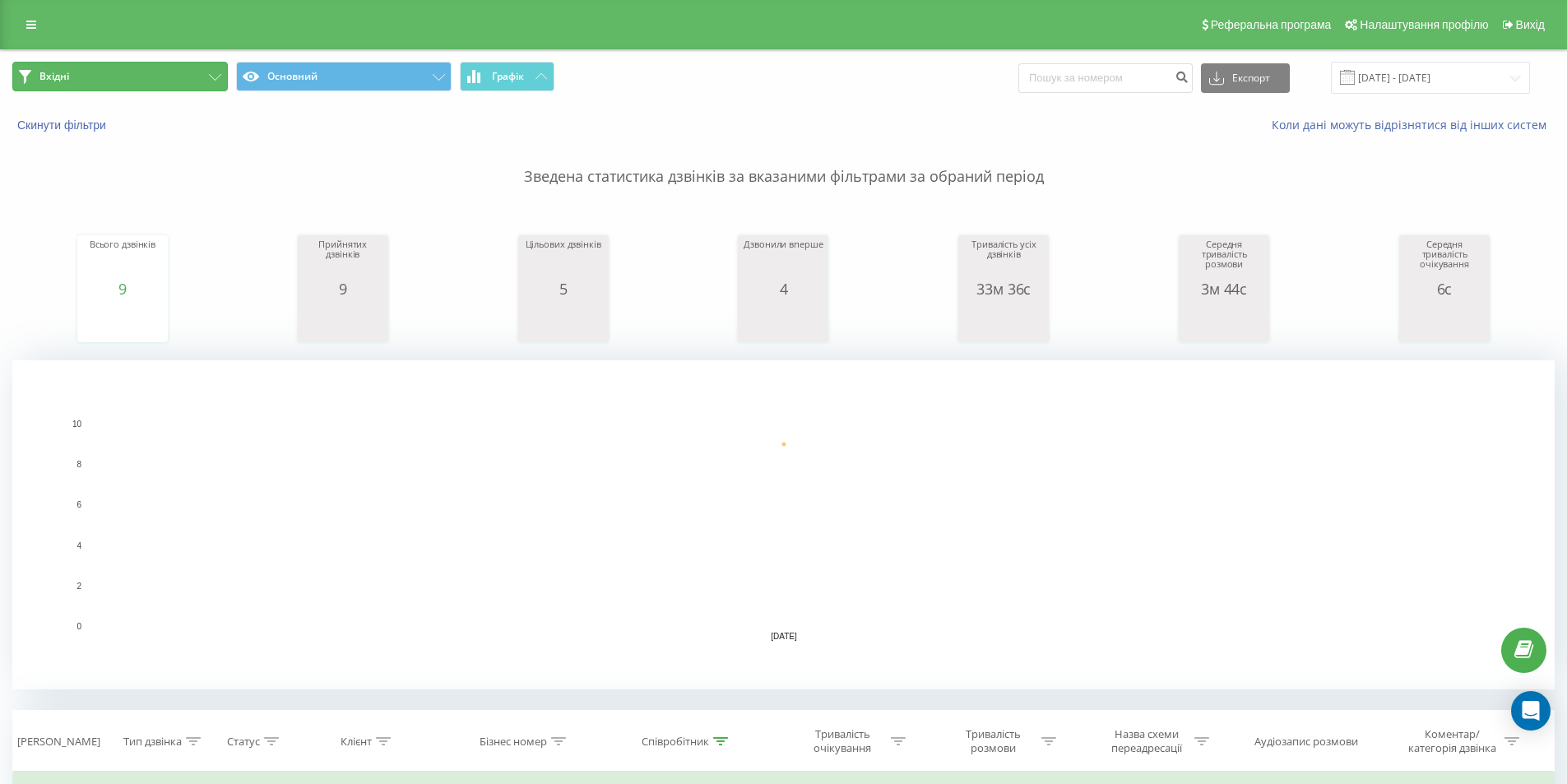
click at [205, 80] on button "Вхідні" at bounding box center [120, 76] width 215 height 29
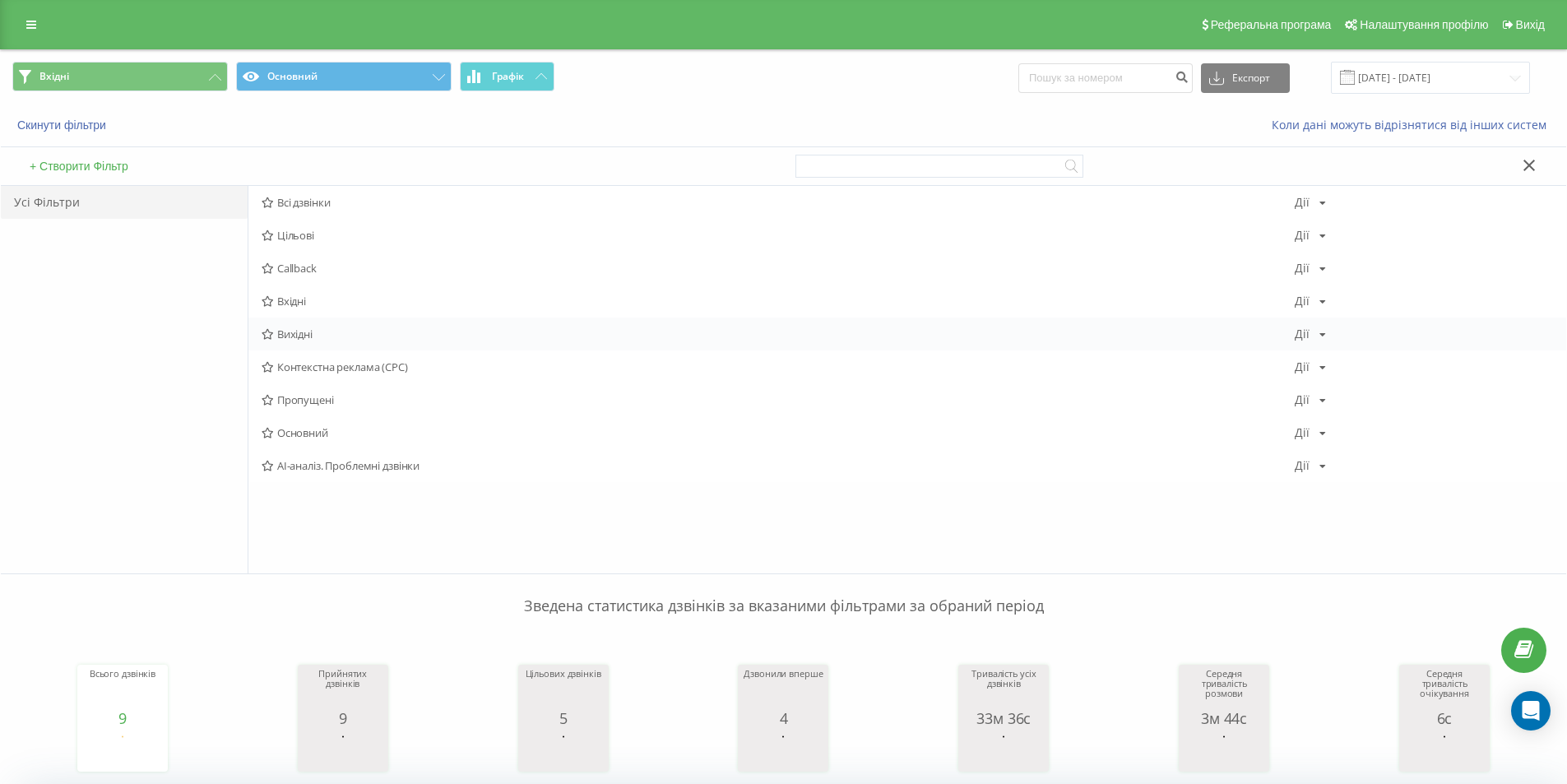
click at [314, 332] on span "Вихідні" at bounding box center [779, 334] width 1034 height 11
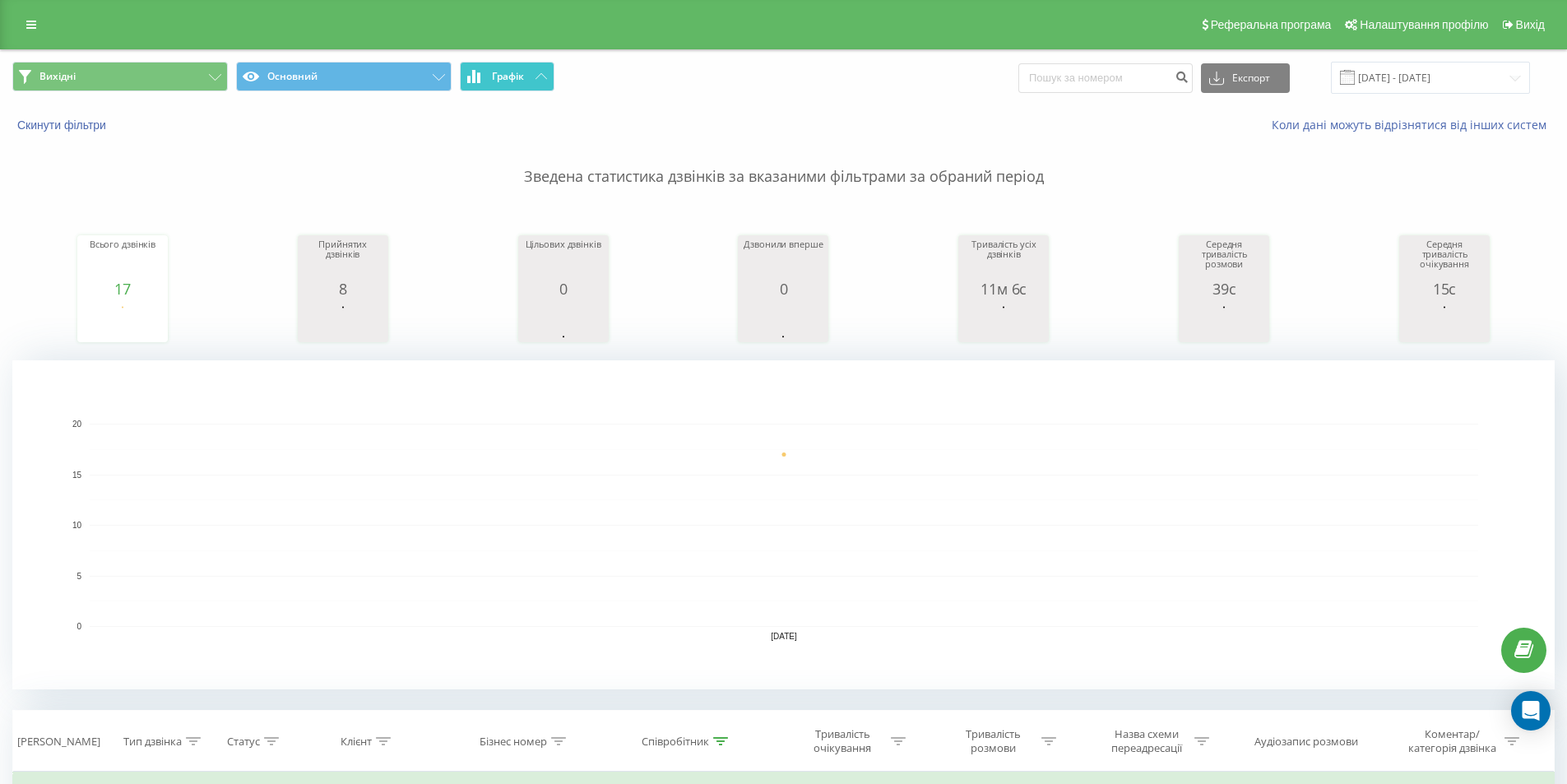
click at [531, 83] on button "Графік" at bounding box center [507, 76] width 95 height 29
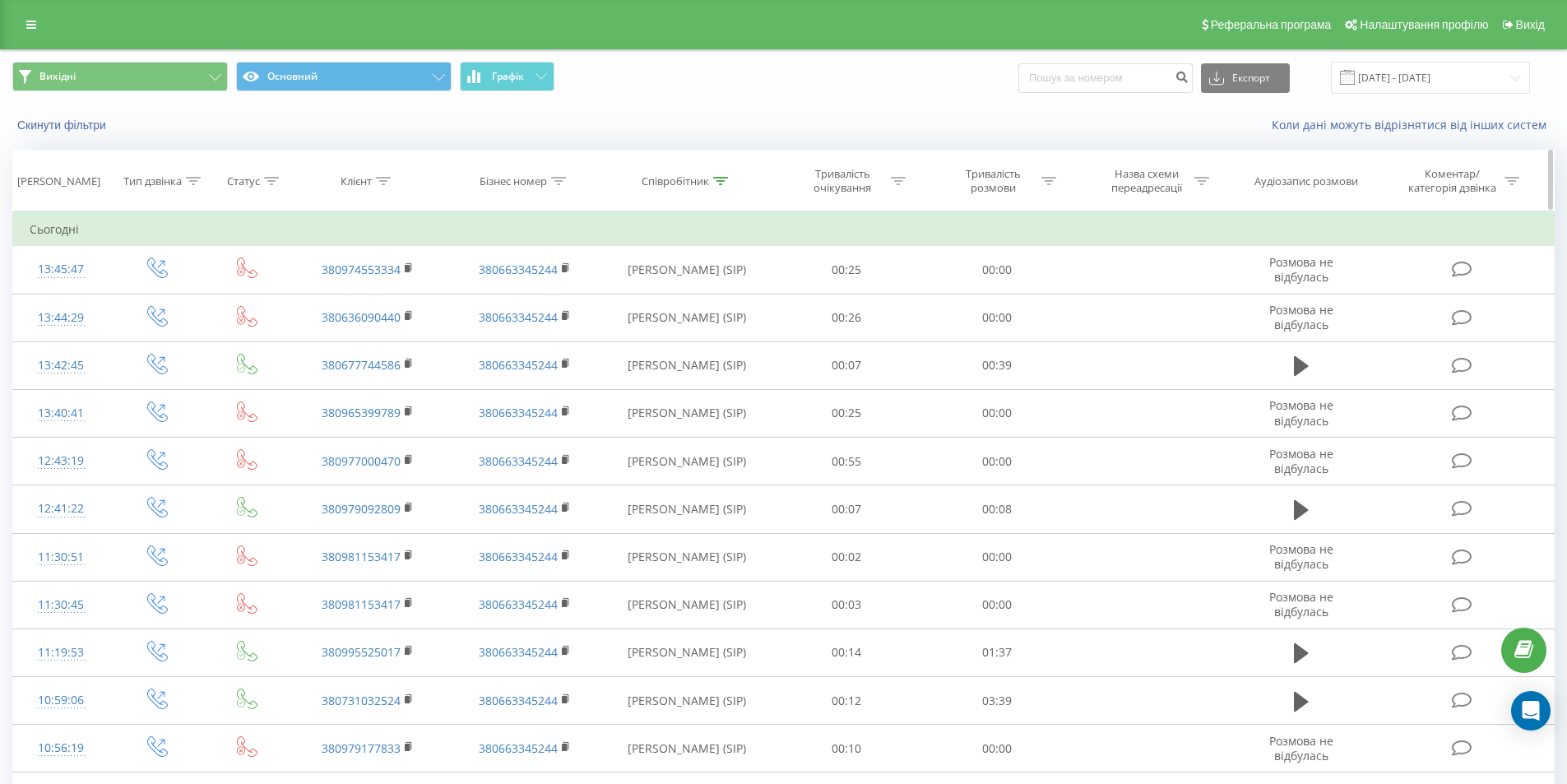
click at [708, 174] on div "Співробітник" at bounding box center [675, 181] width 67 height 14
click at [664, 327] on button "Скасувати" at bounding box center [650, 332] width 70 height 21
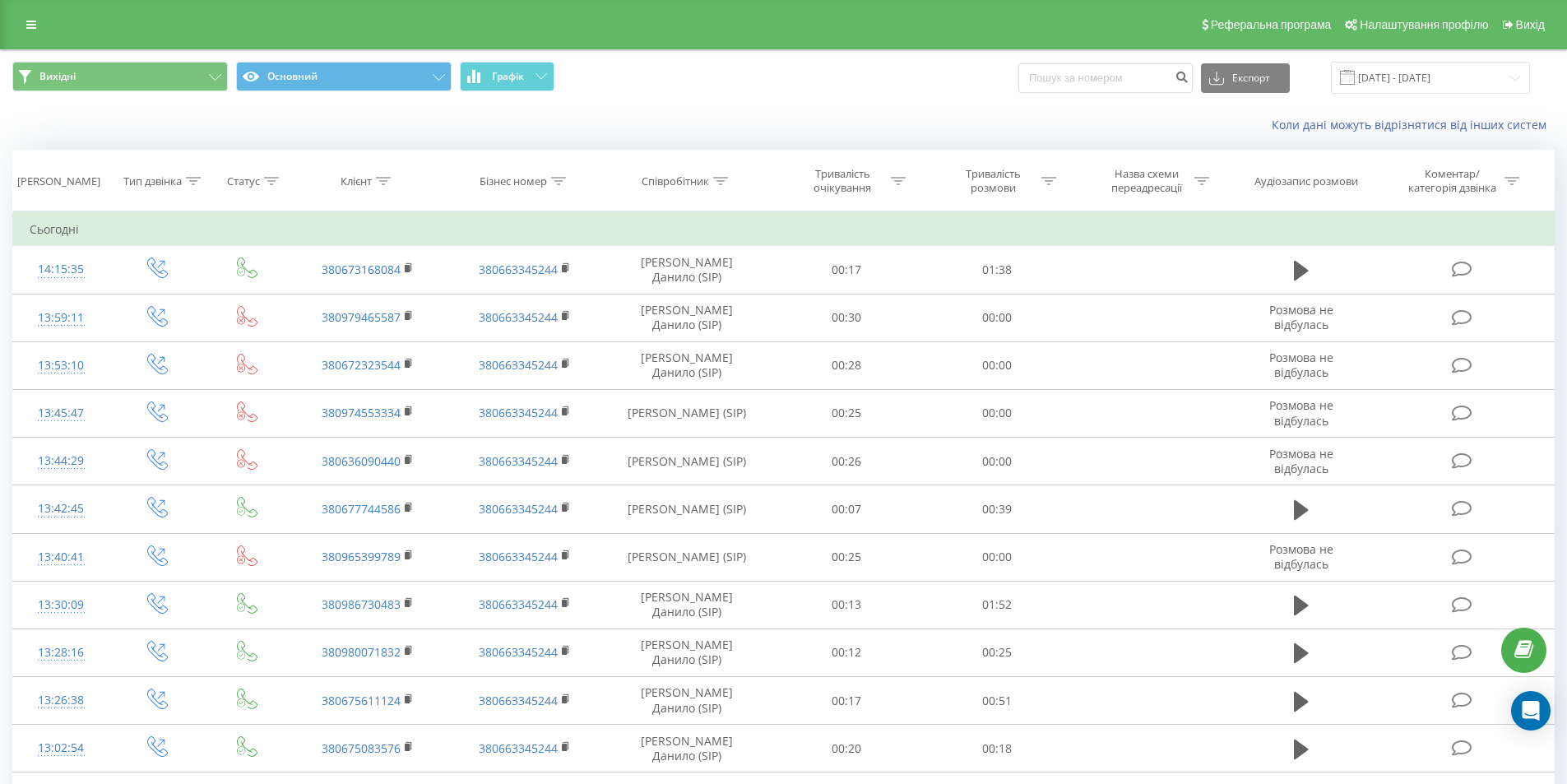
click at [724, 180] on icon at bounding box center [721, 181] width 15 height 9
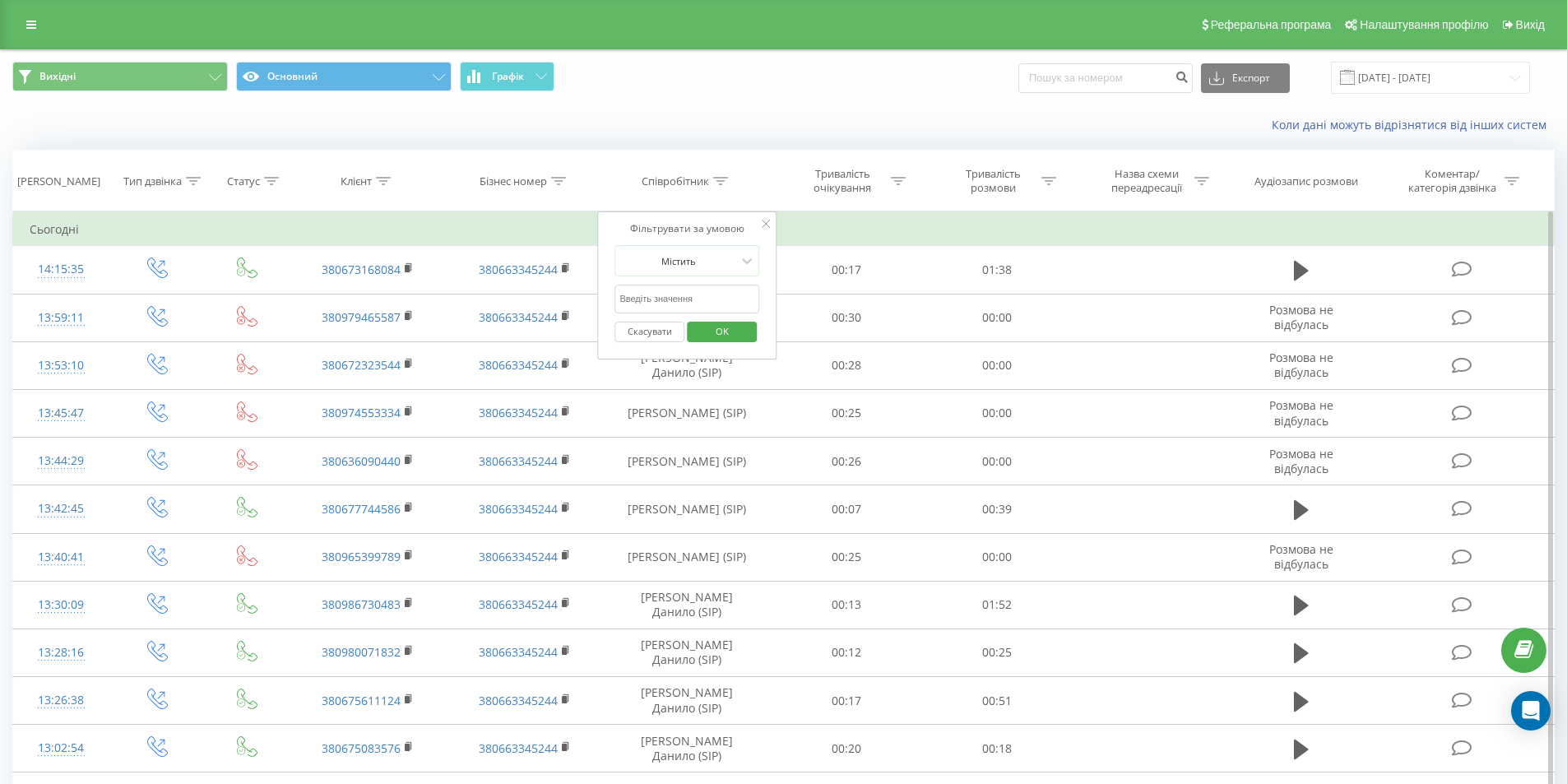
click at [718, 301] on input "Дарина" at bounding box center [687, 299] width 145 height 28
click at [193, 82] on button "Вихідні" at bounding box center [120, 76] width 215 height 29
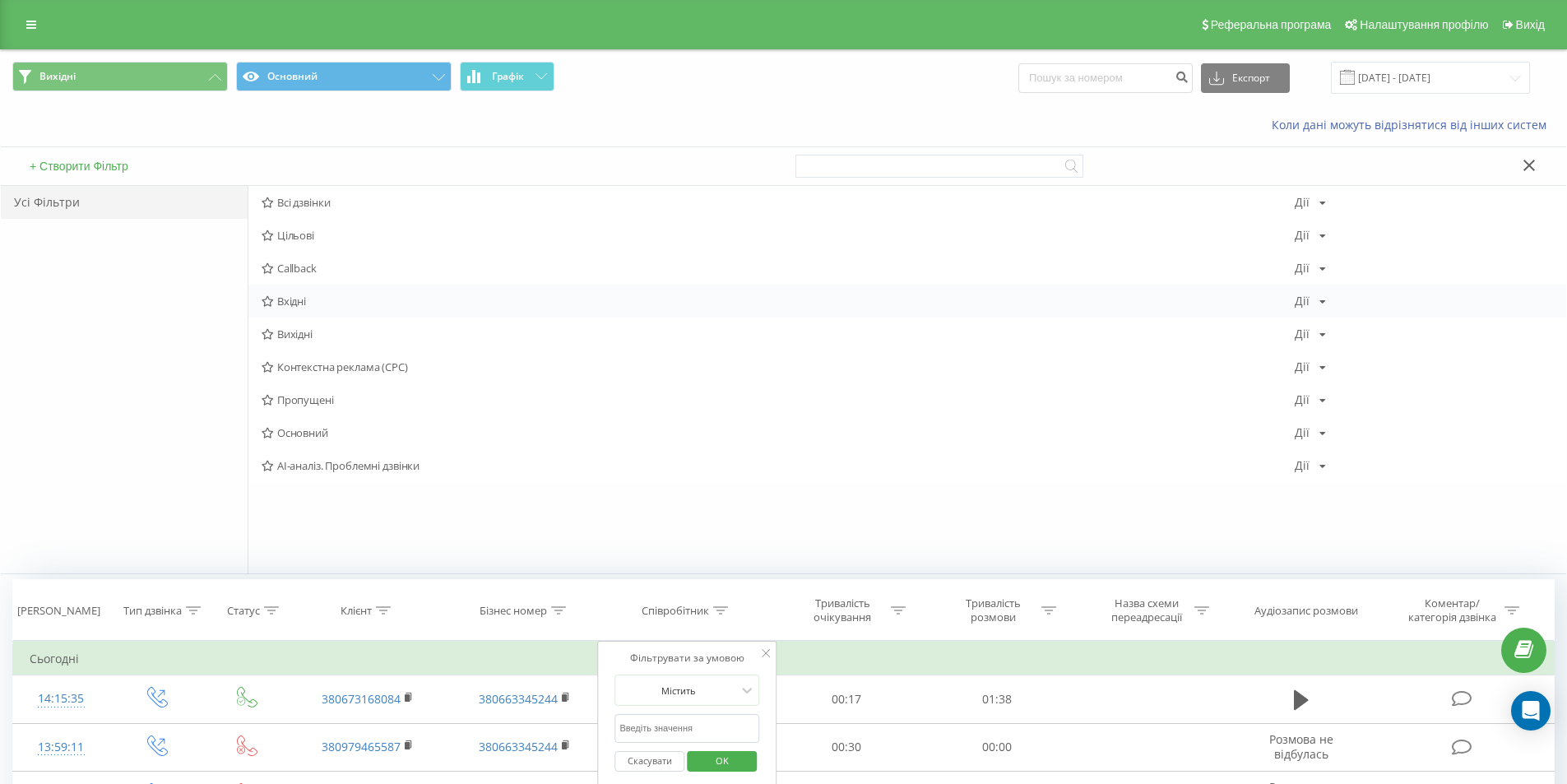
click at [321, 303] on span "Вхідні" at bounding box center [779, 301] width 1034 height 11
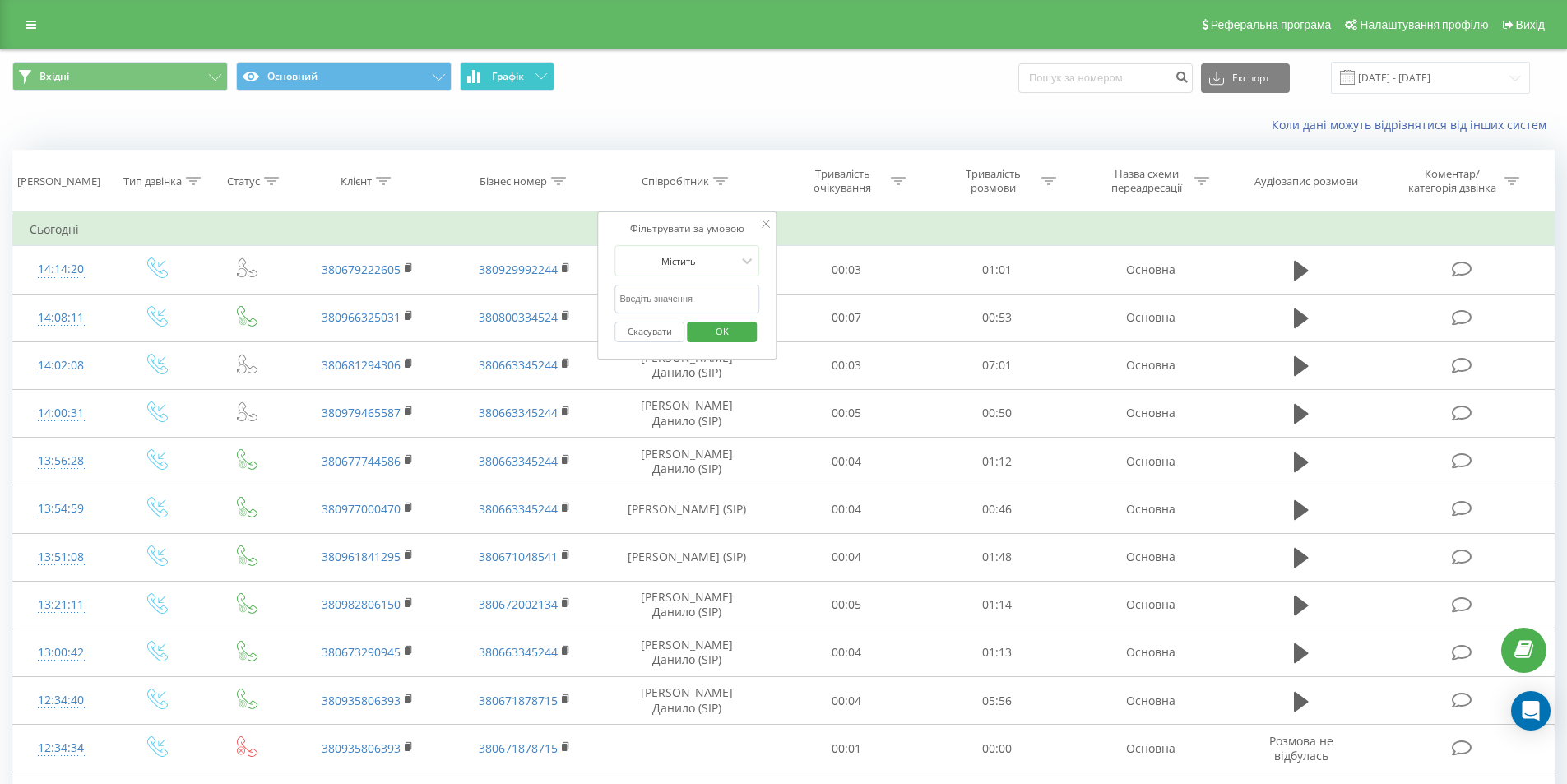
click at [543, 78] on icon at bounding box center [542, 76] width 11 height 6
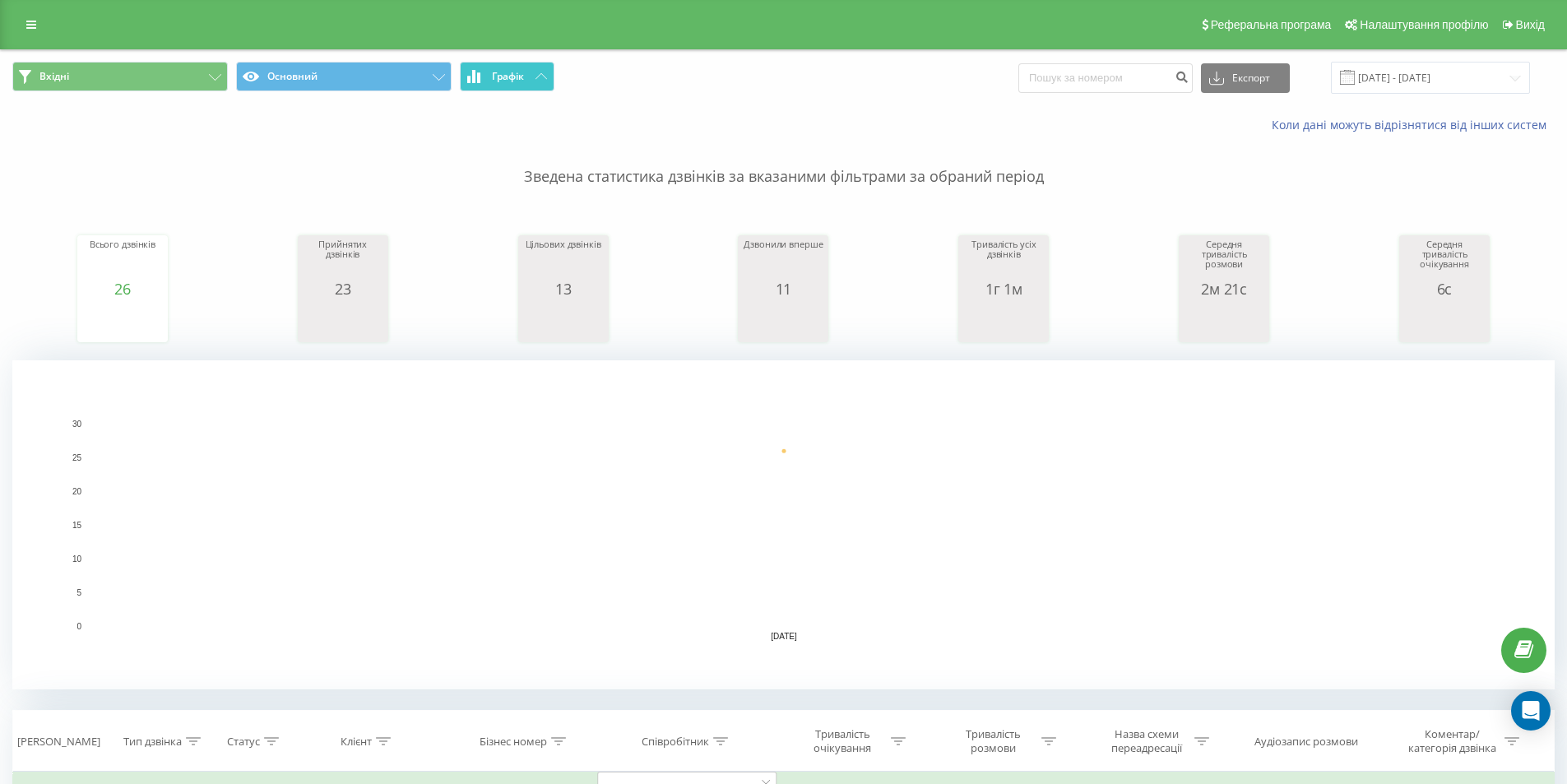
click at [543, 78] on icon at bounding box center [542, 76] width 11 height 6
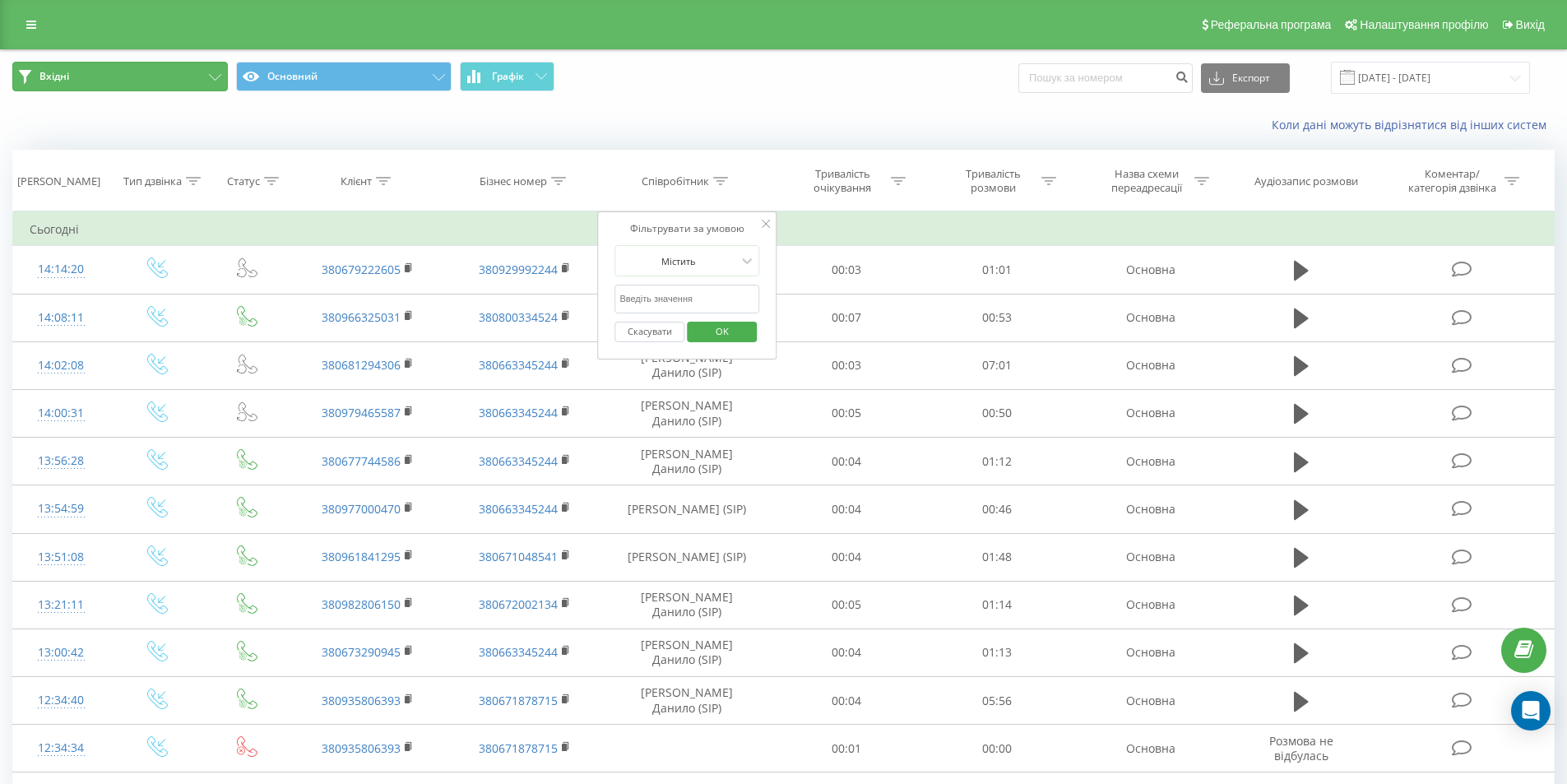
click at [177, 73] on button "Вхідні" at bounding box center [120, 76] width 215 height 29
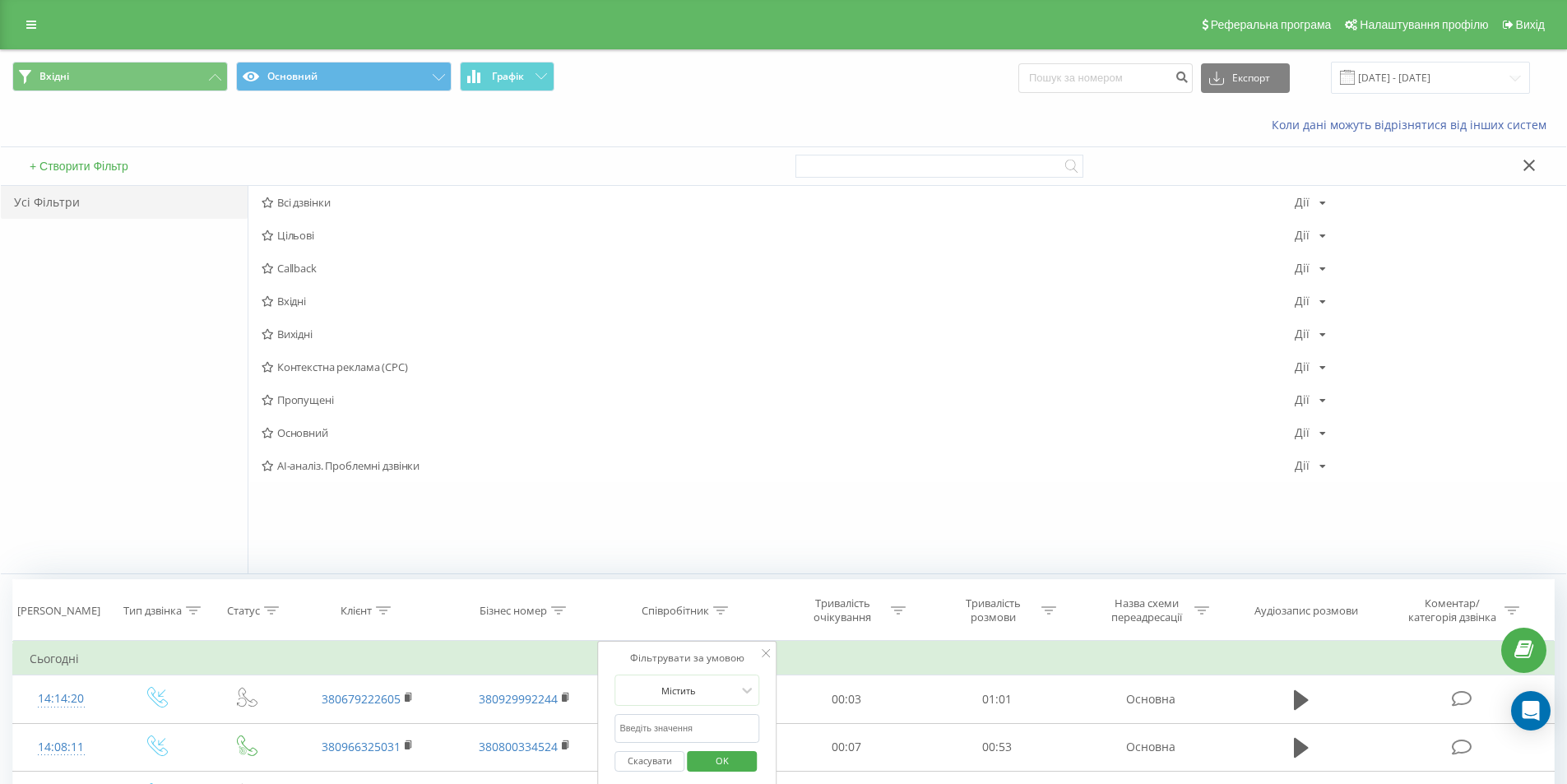
click at [301, 302] on span "Вхідні" at bounding box center [779, 301] width 1034 height 11
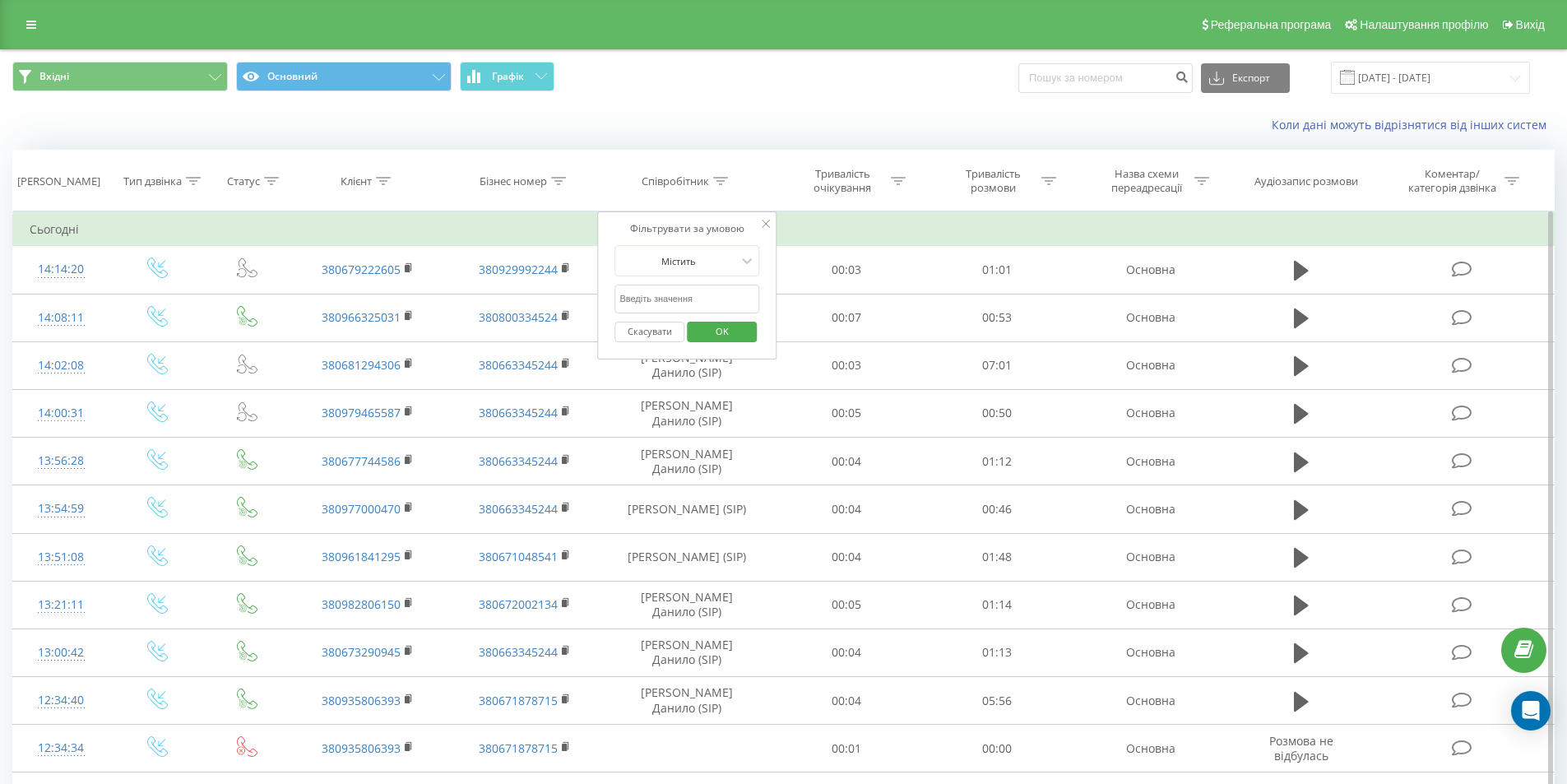
click at [665, 299] on input "text" at bounding box center [687, 299] width 145 height 28
type input "Данило"
click at [716, 332] on span "OK" at bounding box center [722, 331] width 46 height 26
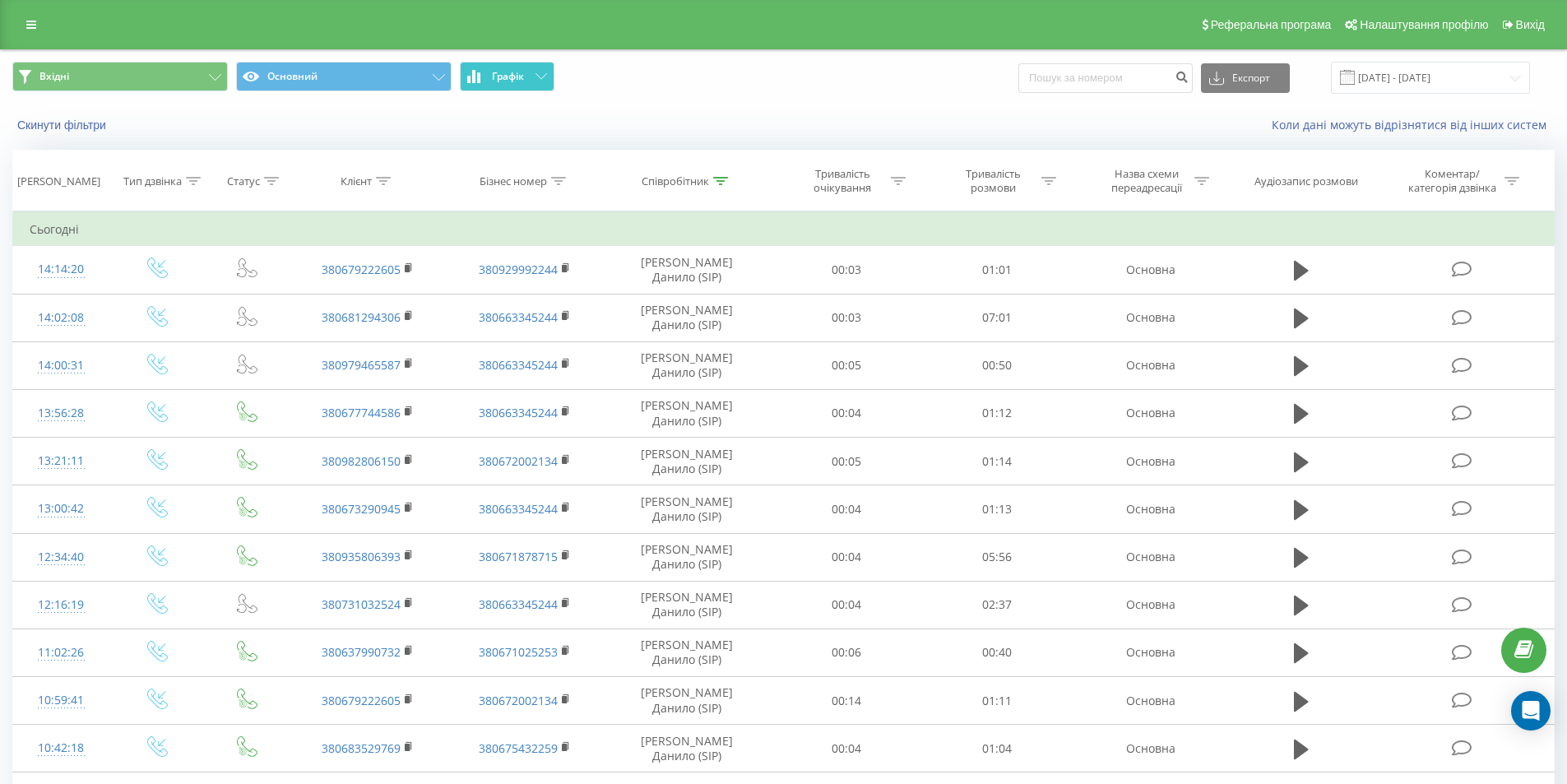
click at [517, 84] on button "Графік" at bounding box center [507, 76] width 95 height 29
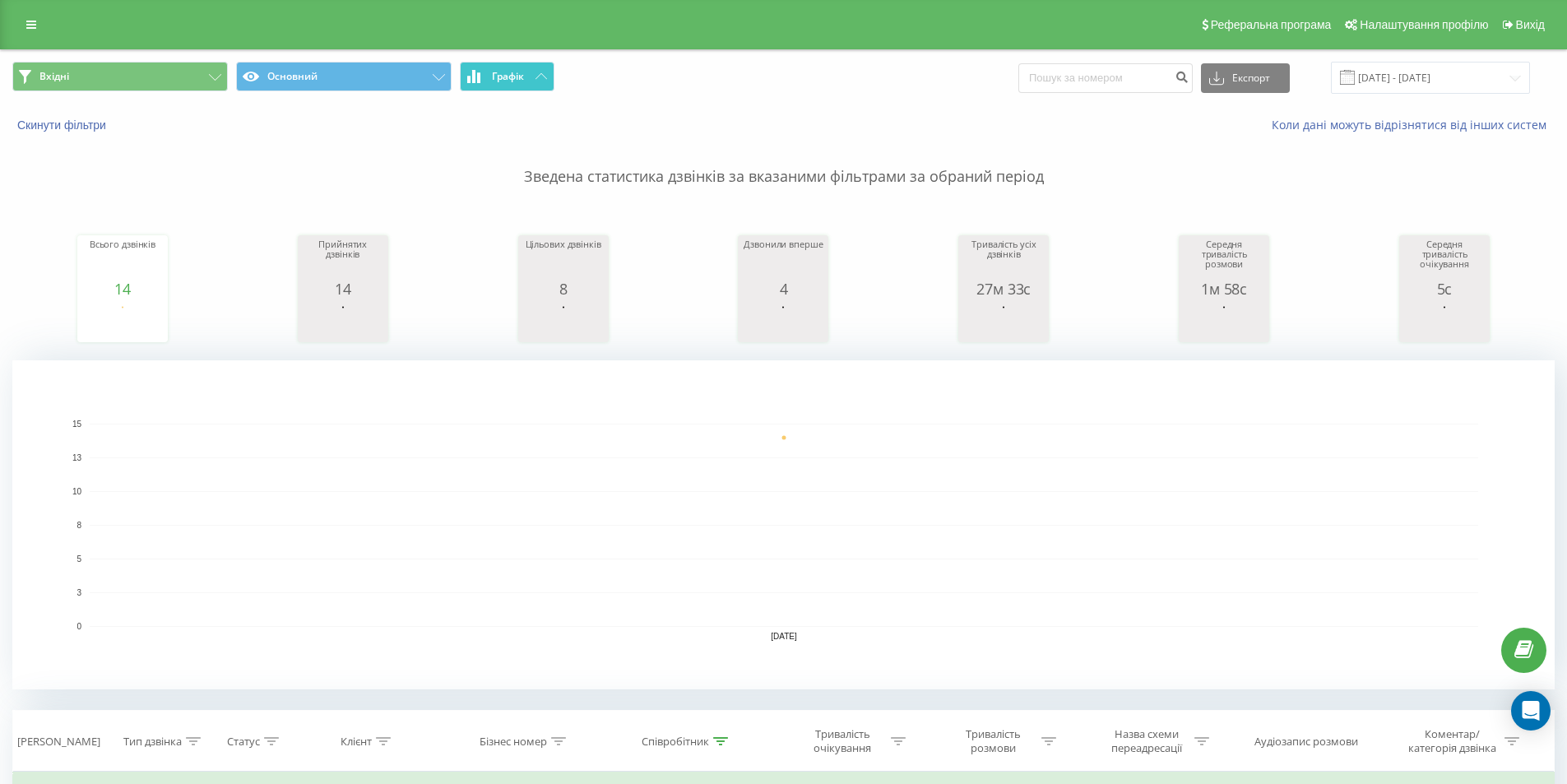
click at [526, 85] on button "Графік" at bounding box center [507, 76] width 95 height 29
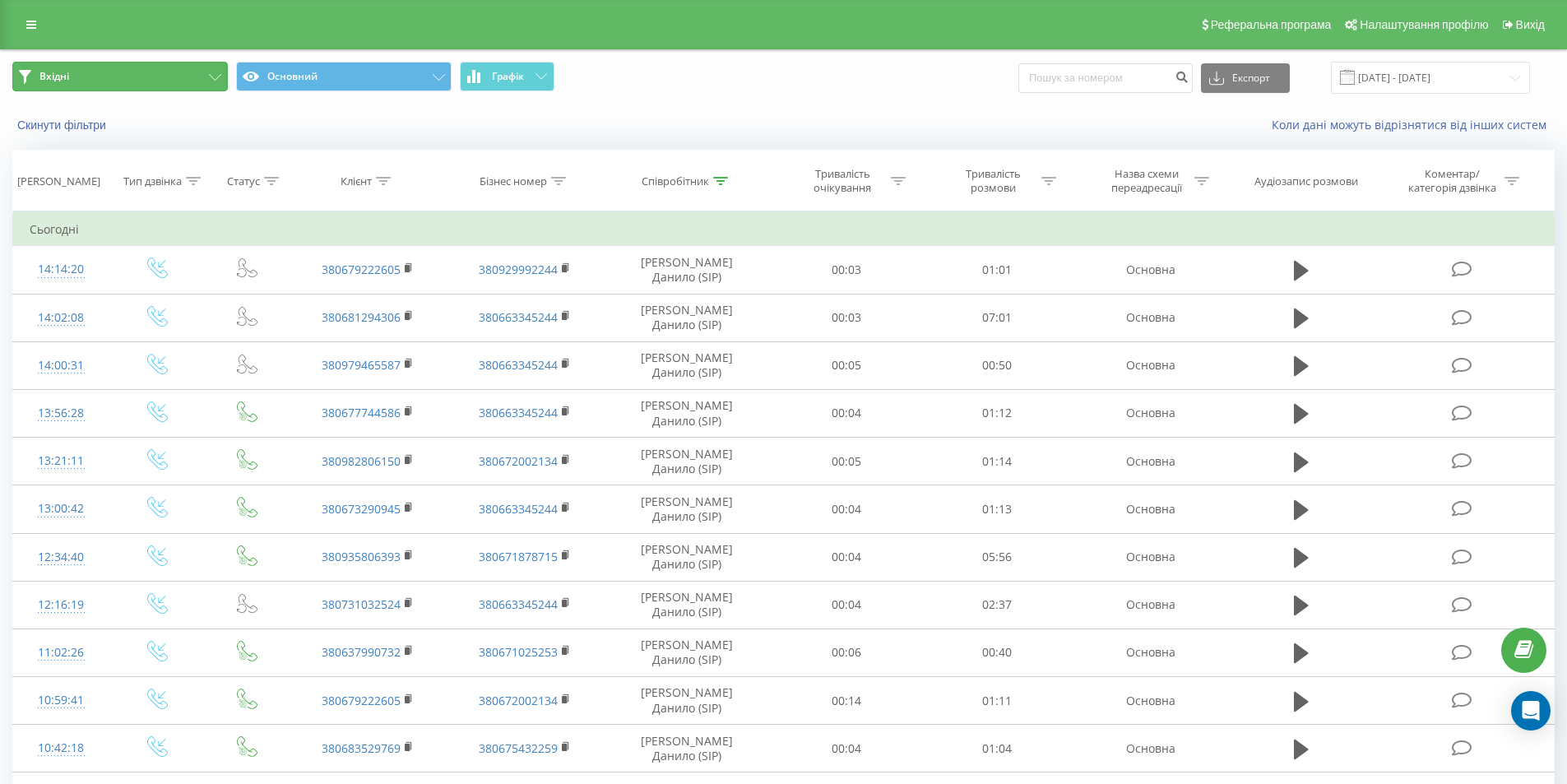
click at [195, 75] on button "Вхідні" at bounding box center [120, 76] width 215 height 29
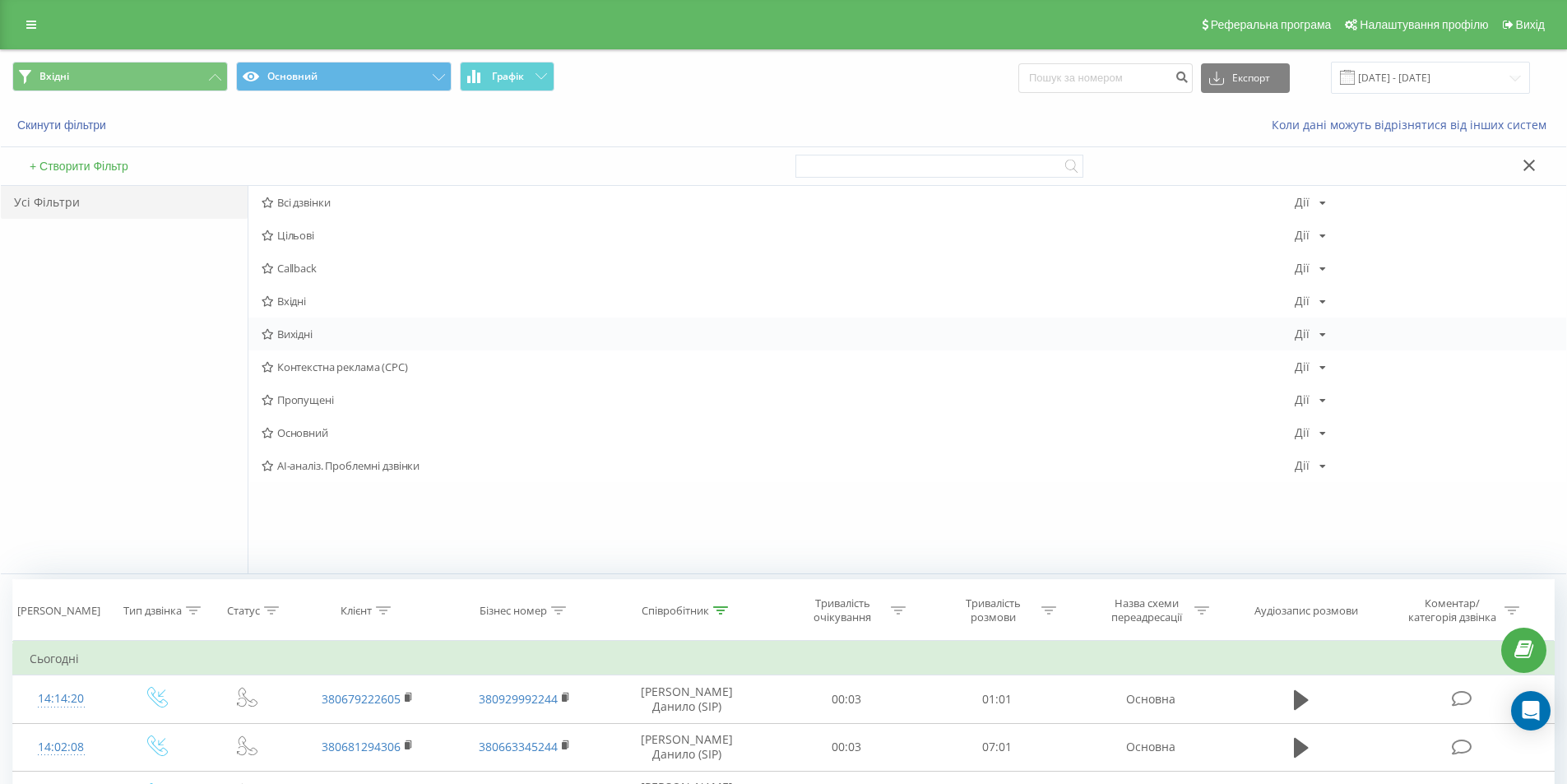
click at [323, 338] on span "Вихідні" at bounding box center [779, 334] width 1034 height 11
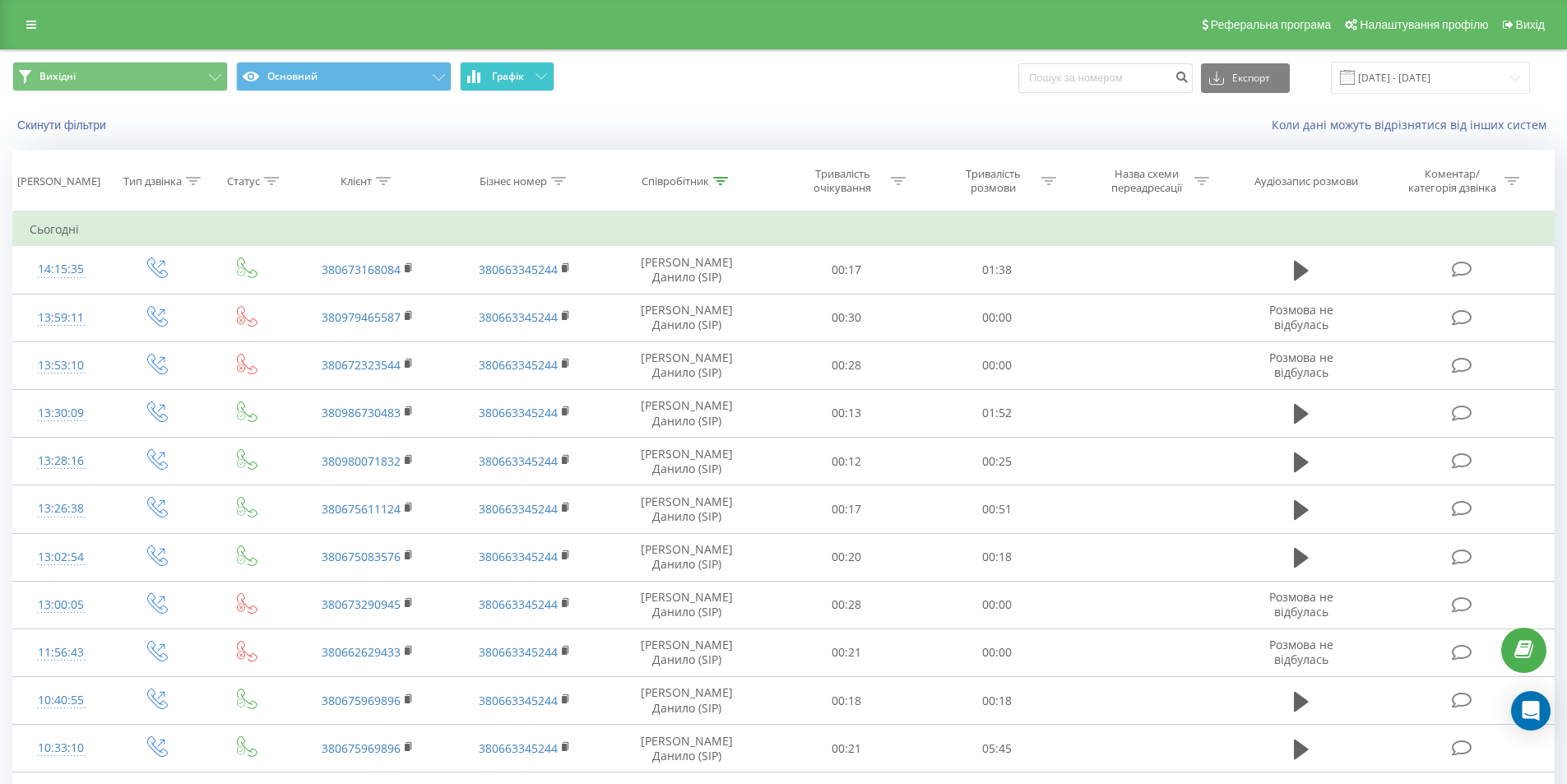
click at [529, 75] on button "Графік" at bounding box center [507, 76] width 95 height 29
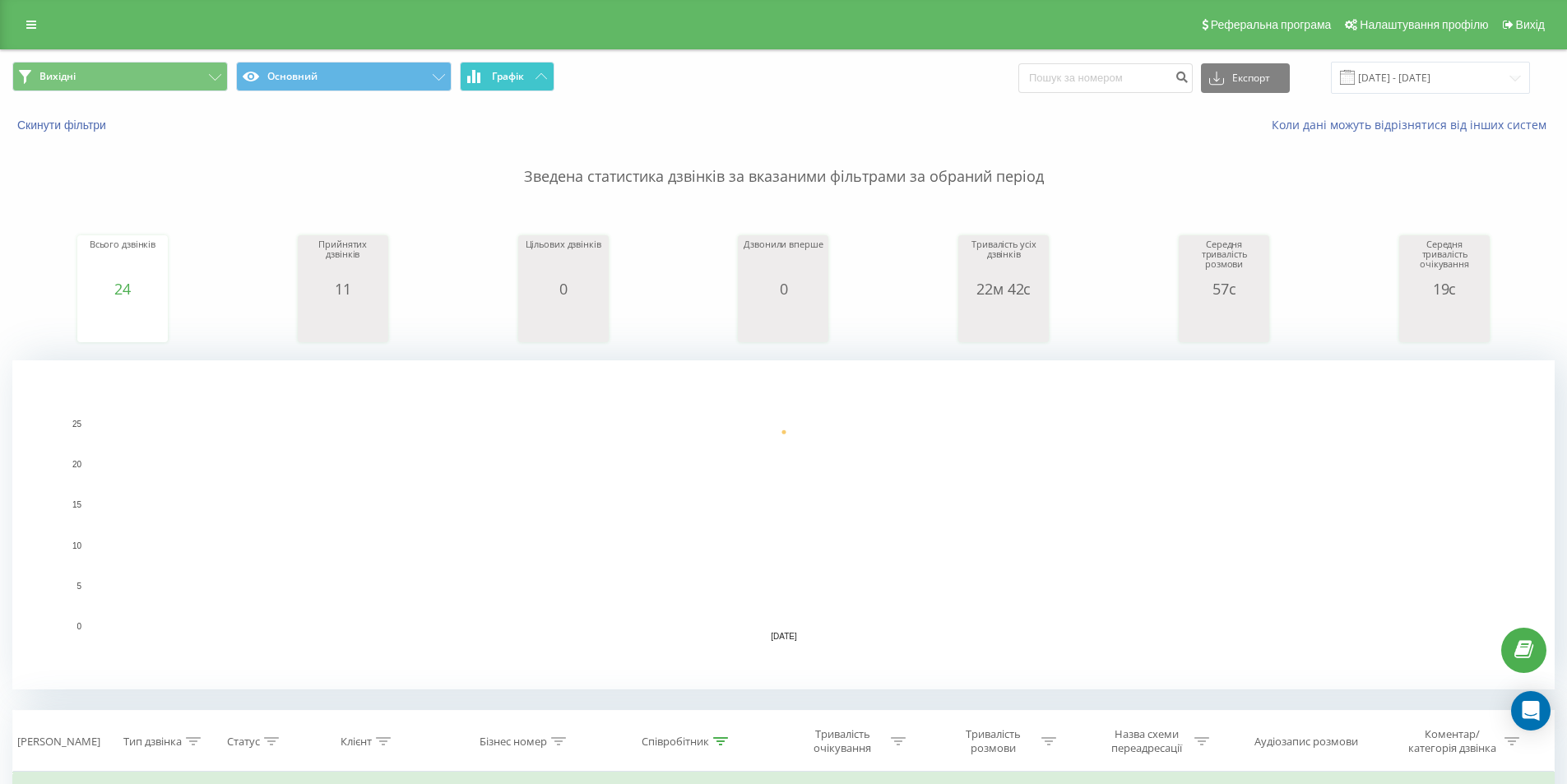
click at [529, 75] on button "Графік" at bounding box center [507, 76] width 95 height 29
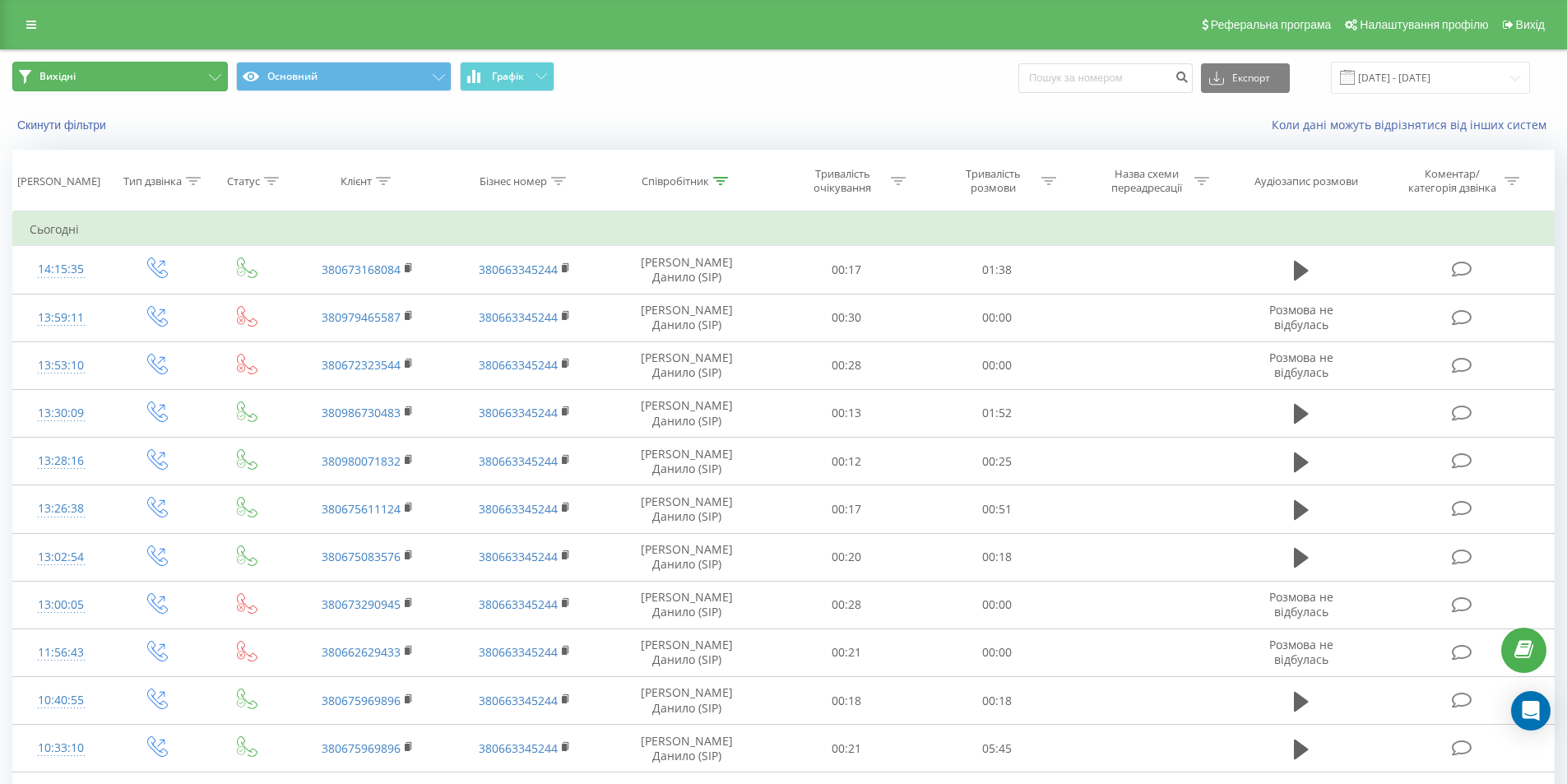
click at [178, 78] on button "Вихідні" at bounding box center [120, 76] width 215 height 29
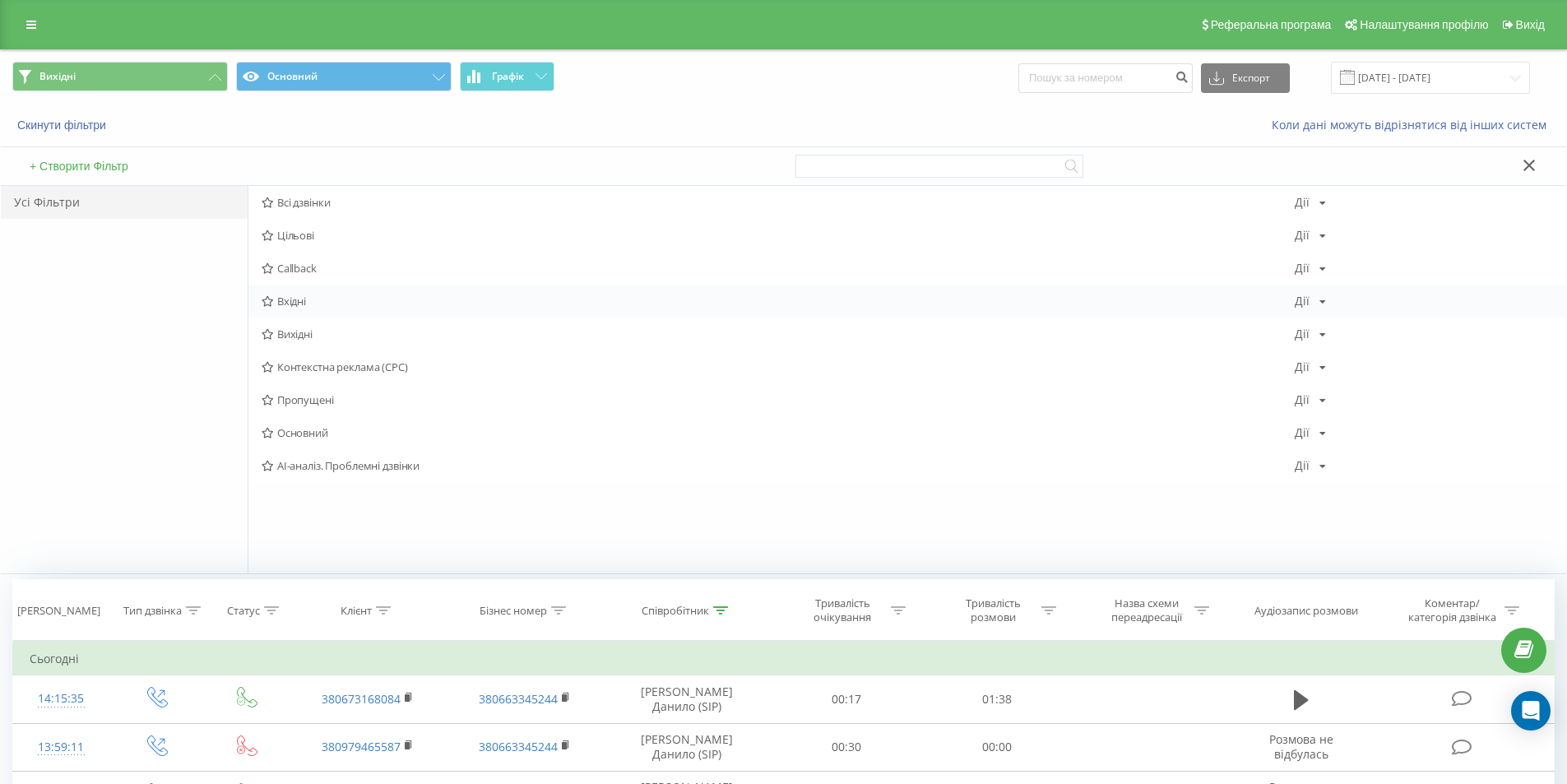
click at [313, 307] on span "Вхідні" at bounding box center [779, 301] width 1034 height 11
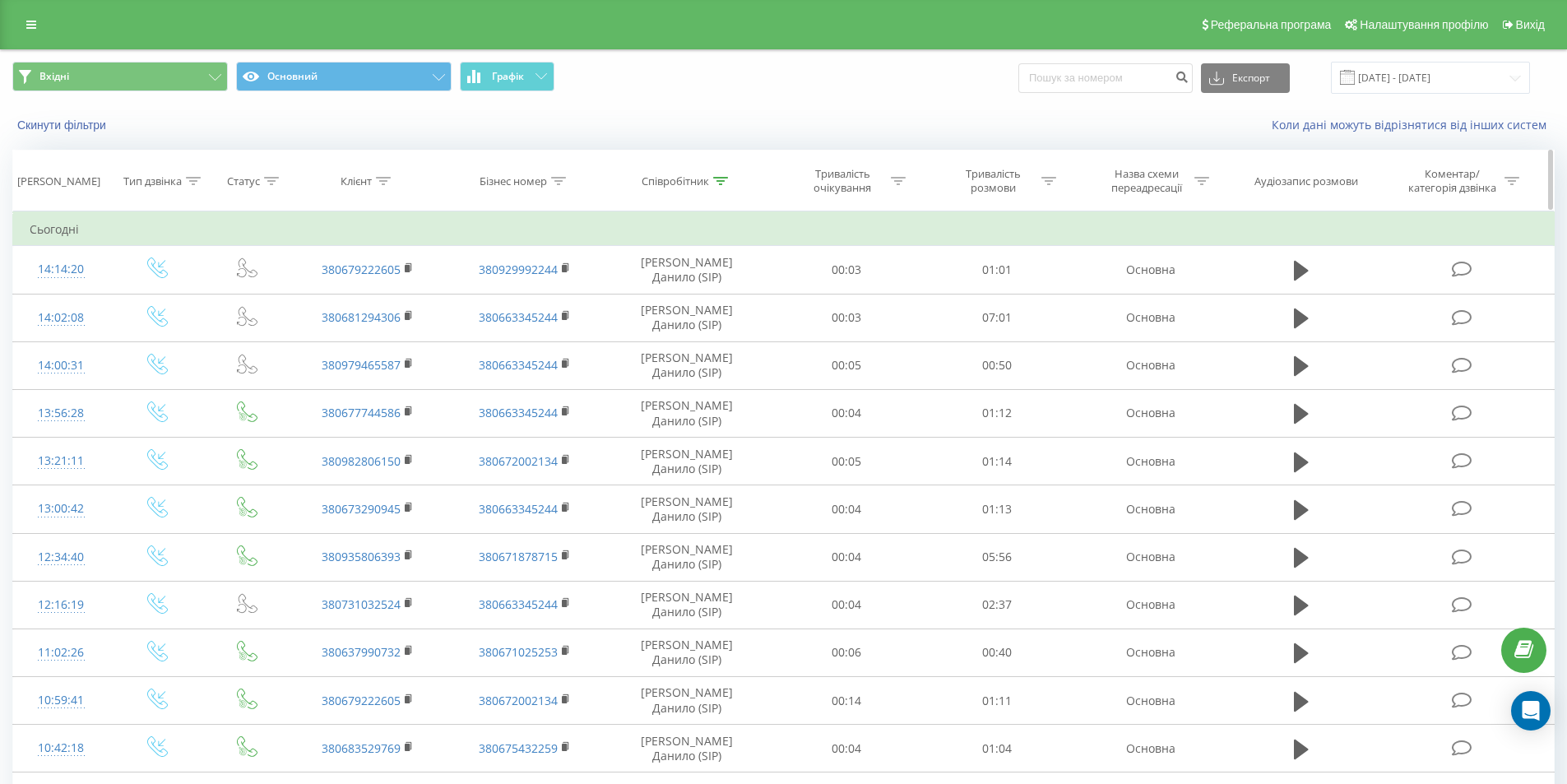
click at [700, 182] on div "Співробітник" at bounding box center [675, 181] width 67 height 14
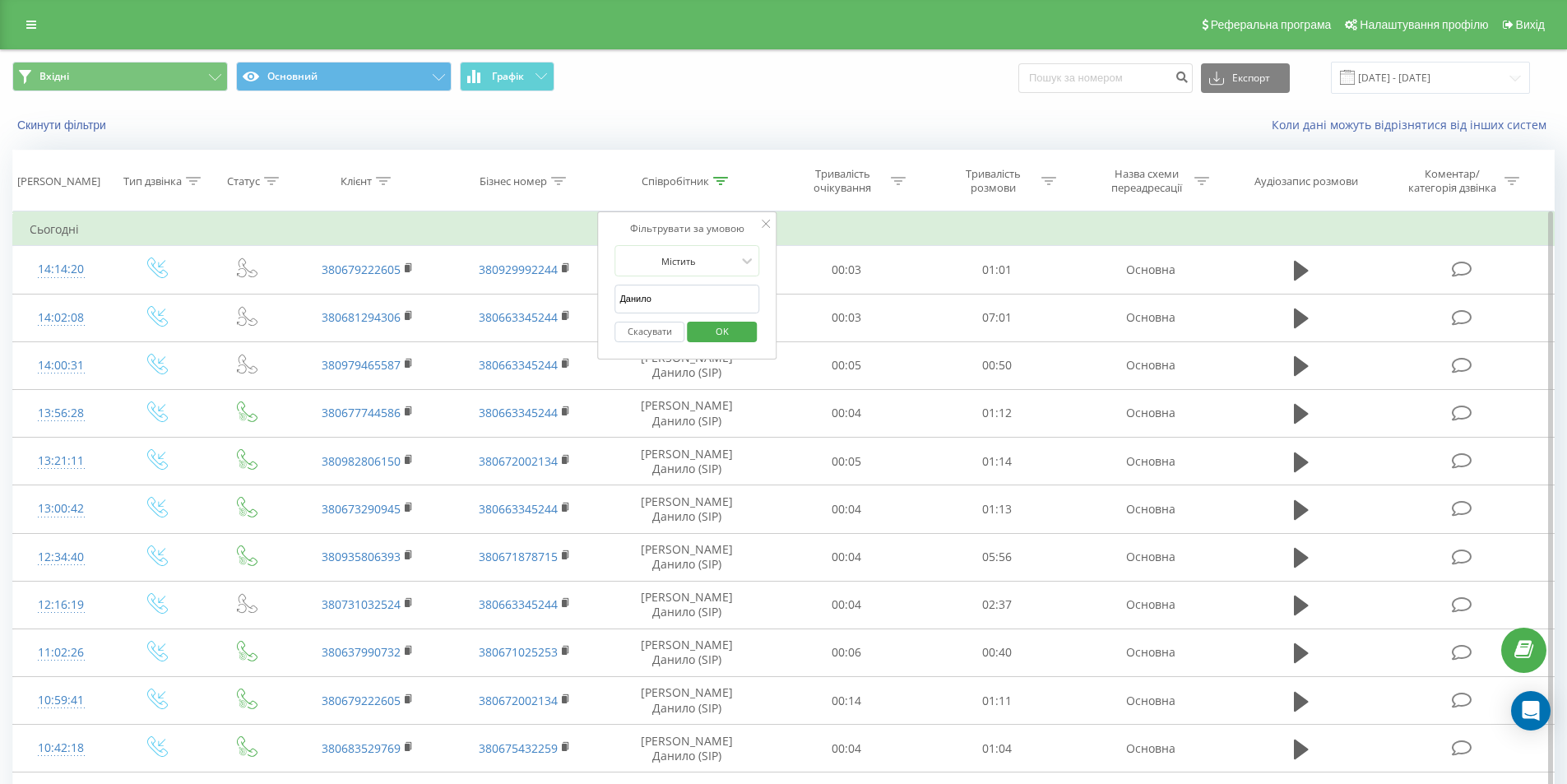
click at [667, 329] on button "Скасувати" at bounding box center [650, 332] width 70 height 21
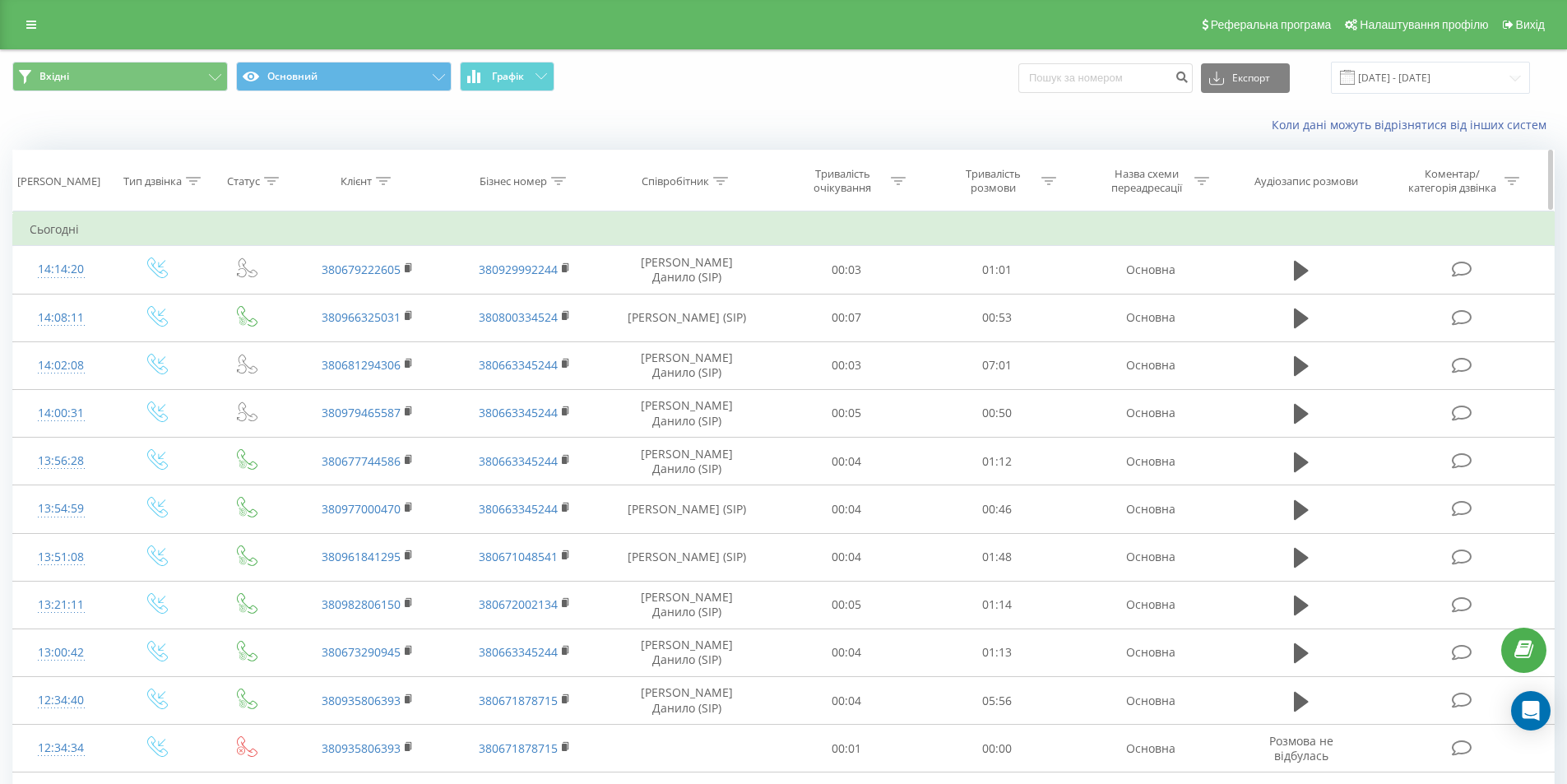
click at [719, 183] on icon at bounding box center [721, 181] width 15 height 9
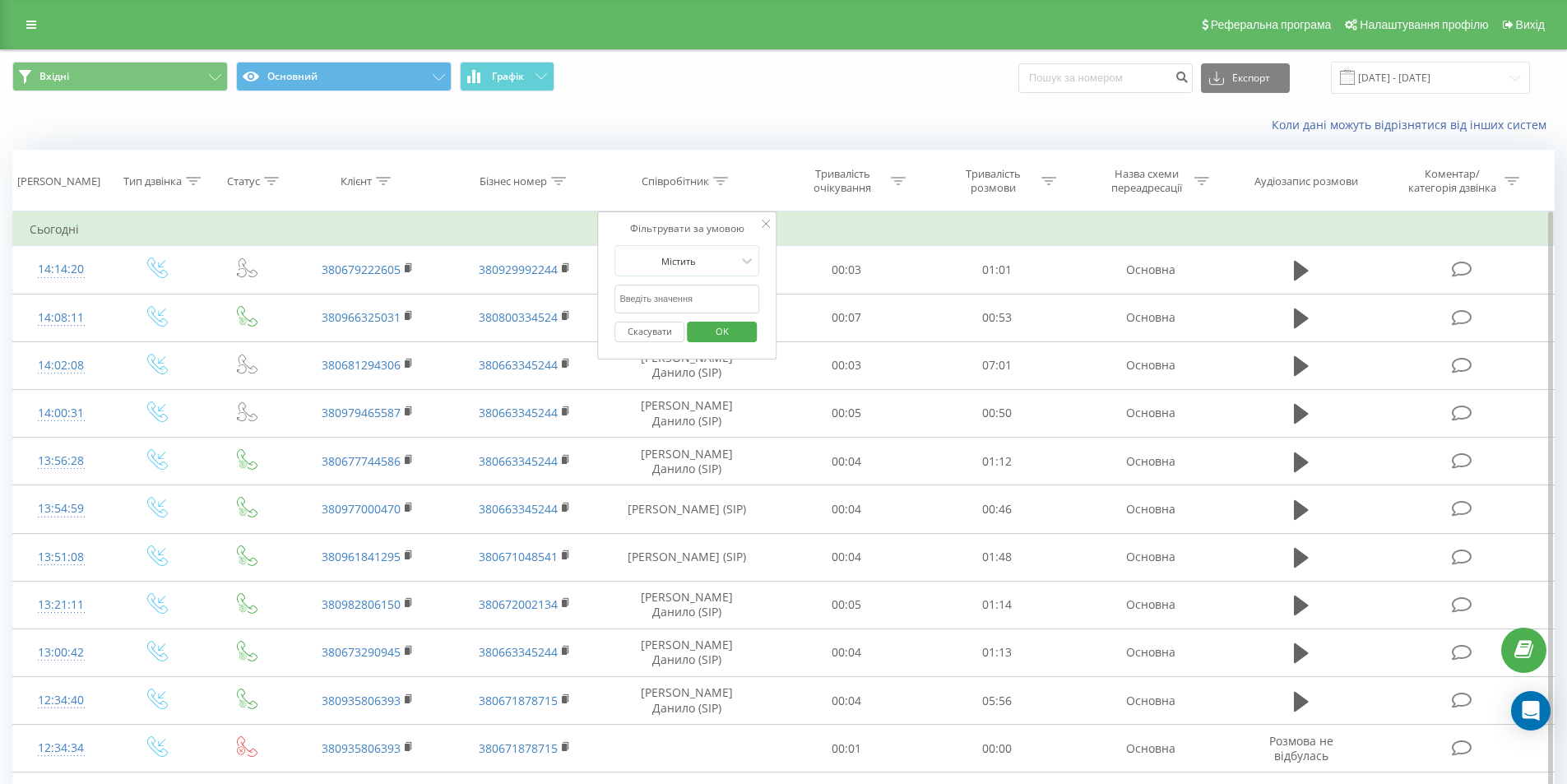
click at [678, 290] on input "Данило" at bounding box center [687, 299] width 145 height 28
type input "Дарина"
click at [718, 325] on span "OK" at bounding box center [722, 331] width 46 height 26
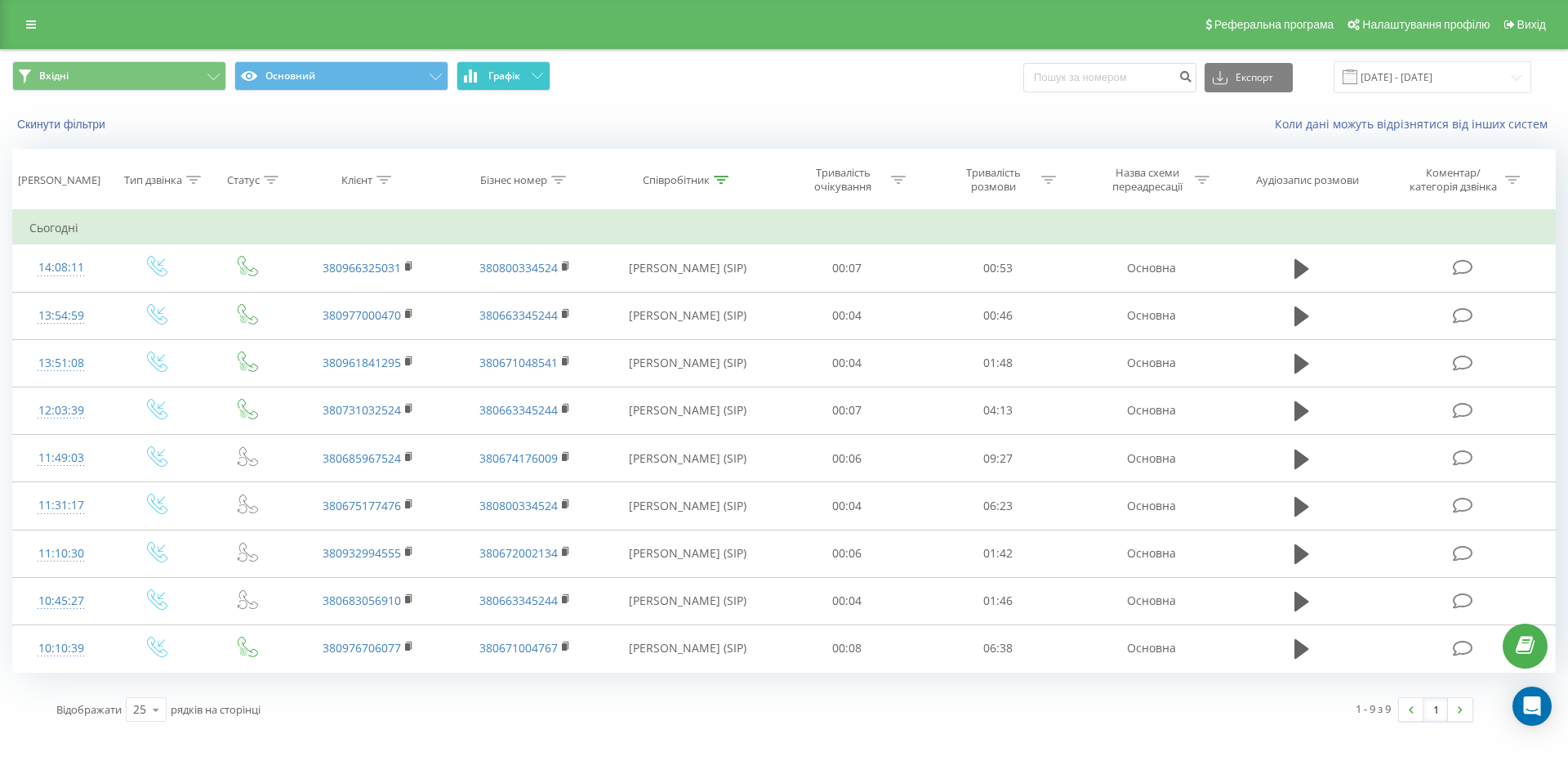
click at [532, 78] on icon at bounding box center [538, 75] width 11 height 6
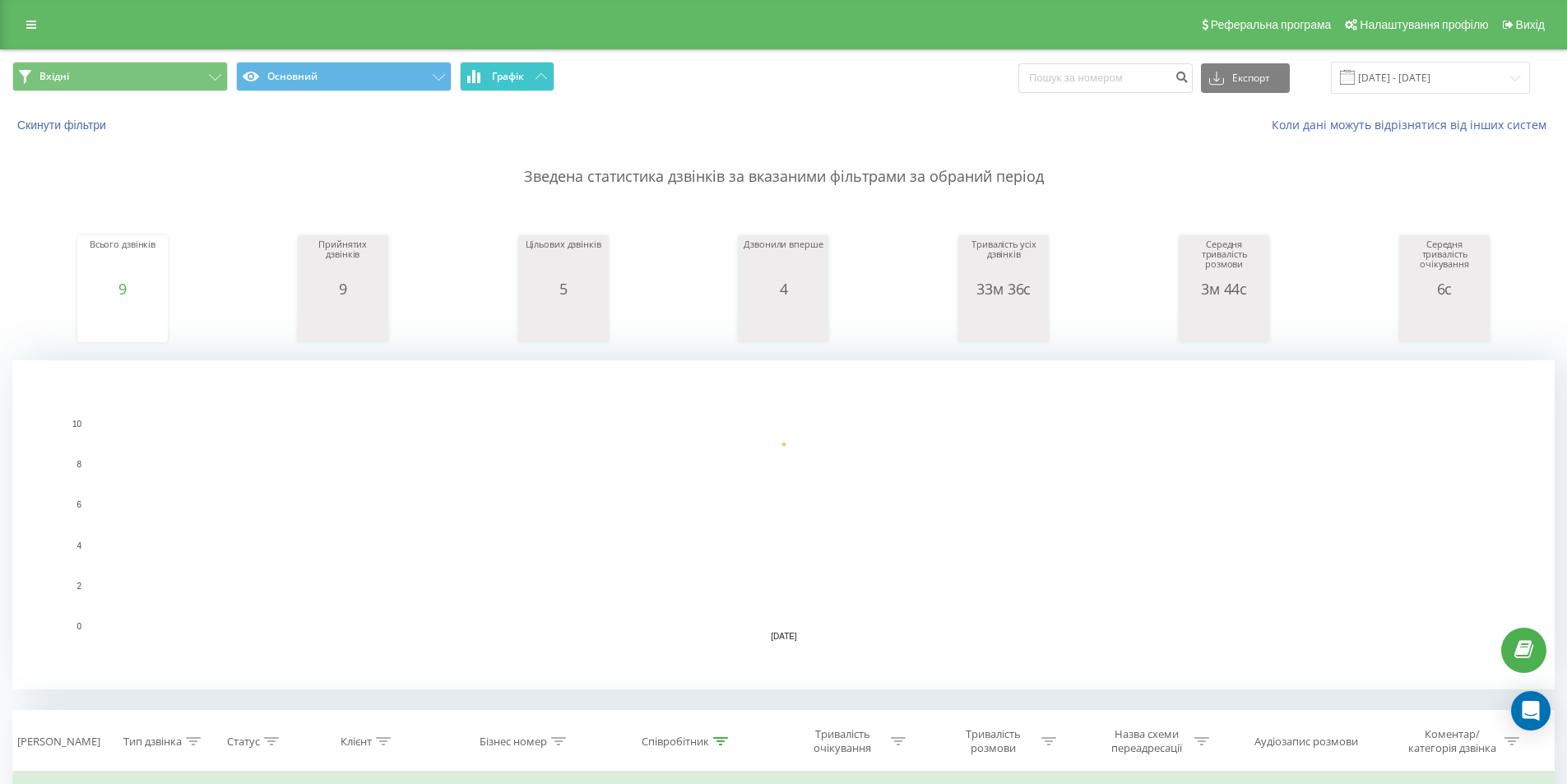
click at [536, 79] on icon at bounding box center [542, 76] width 11 height 6
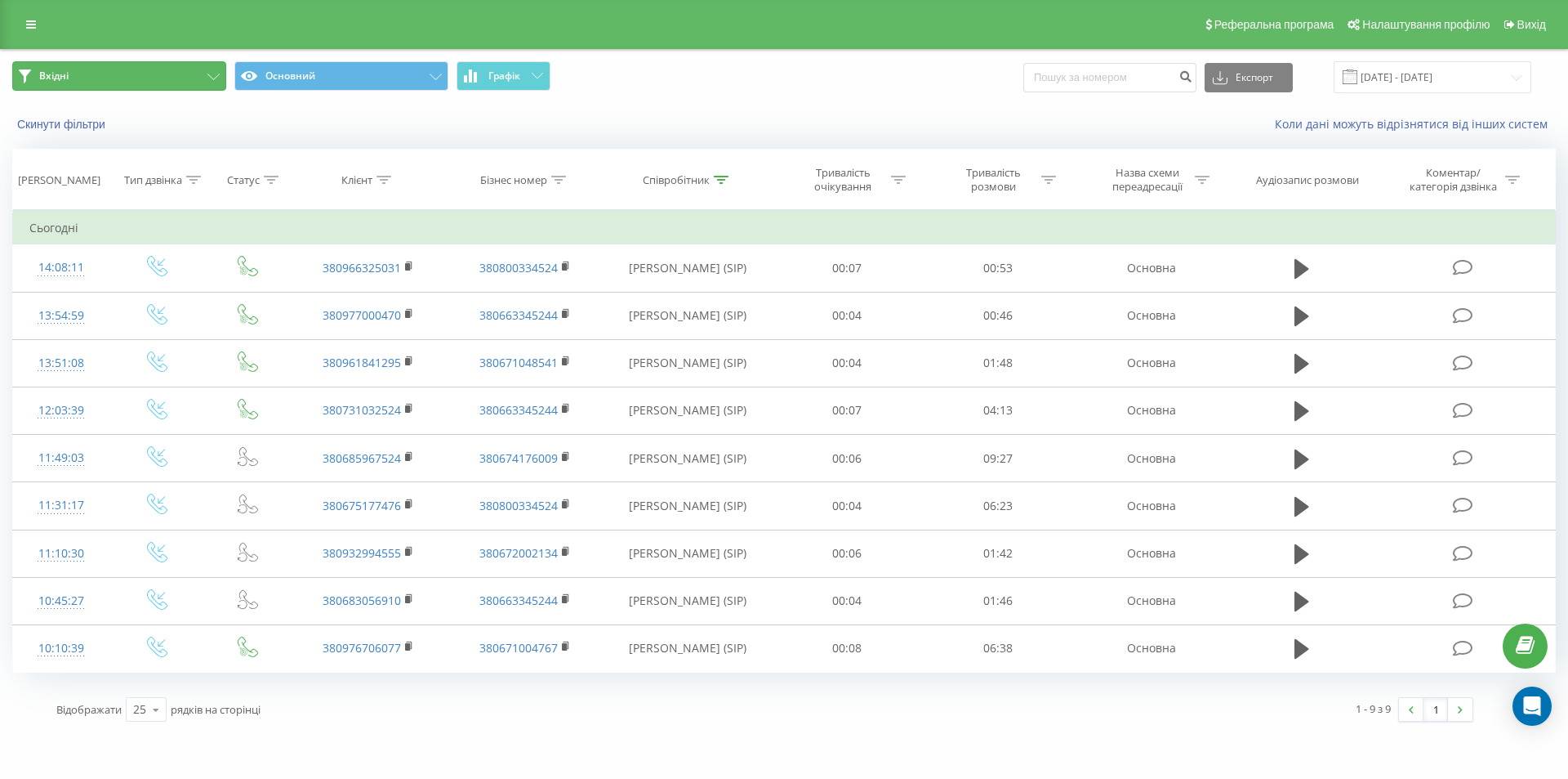
click at [182, 72] on button "Вхідні" at bounding box center [119, 75] width 214 height 29
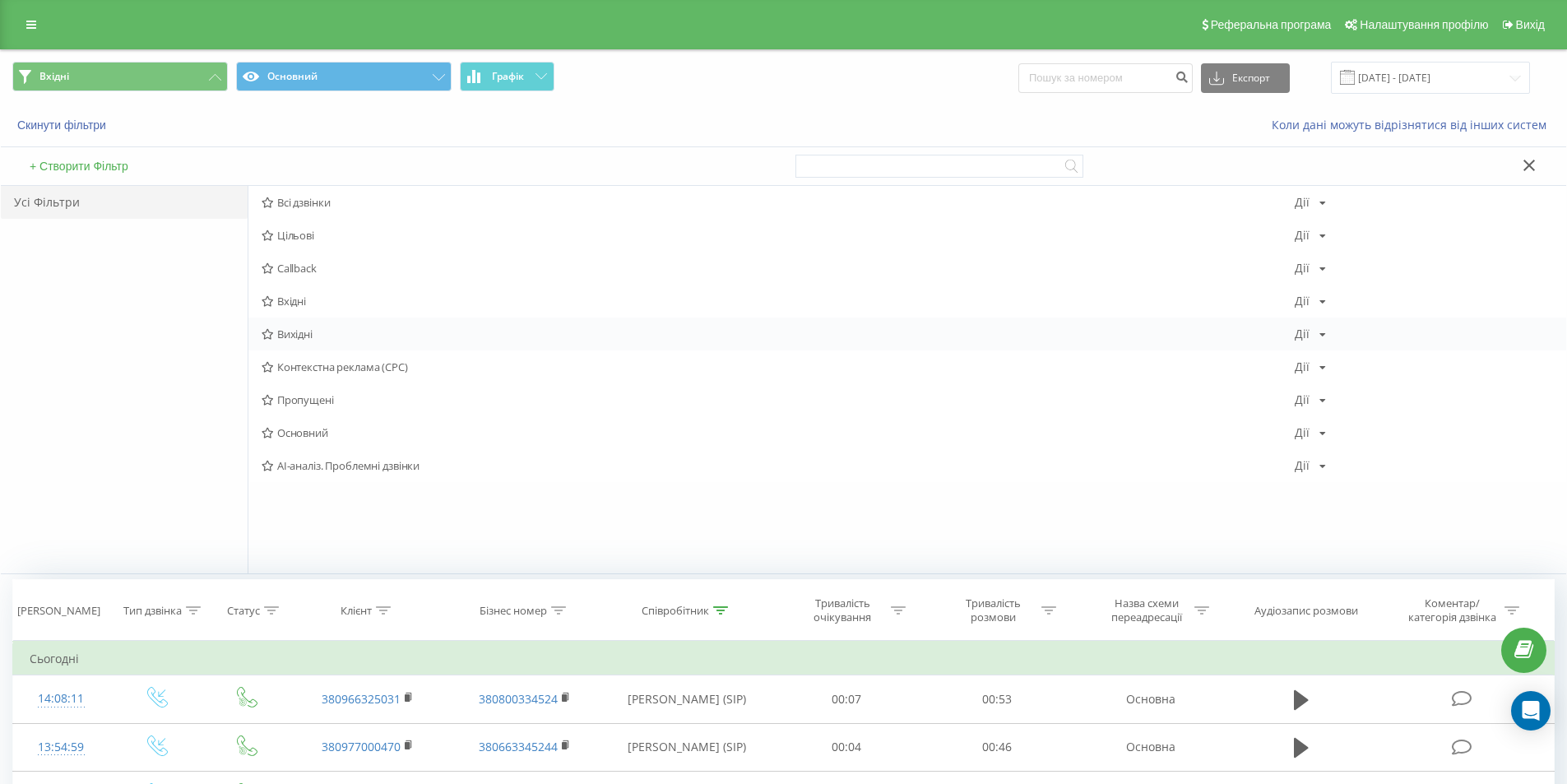
click at [307, 329] on span "Вихідні" at bounding box center [779, 334] width 1034 height 11
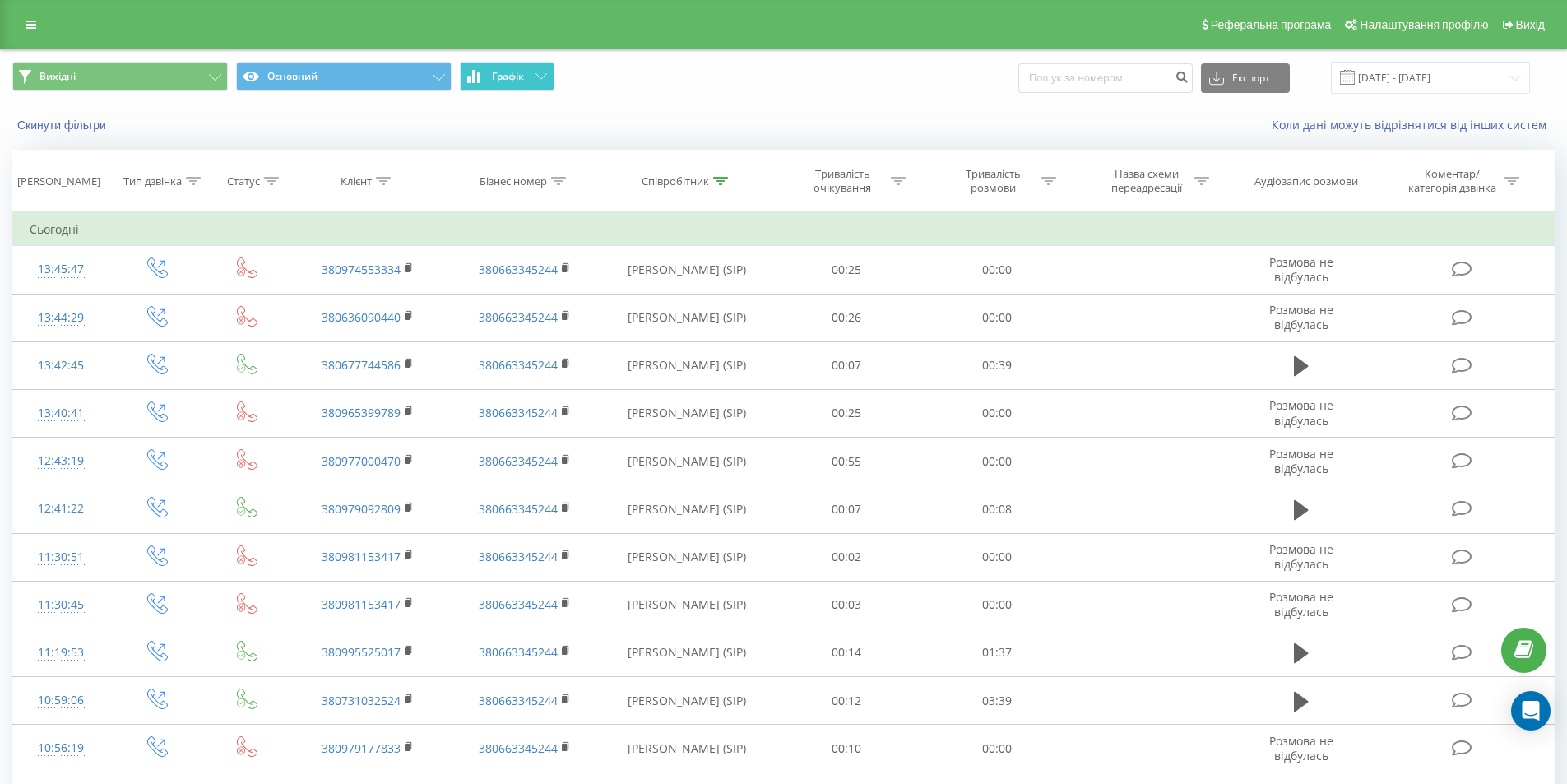
click at [490, 74] on button "Графік" at bounding box center [507, 76] width 95 height 29
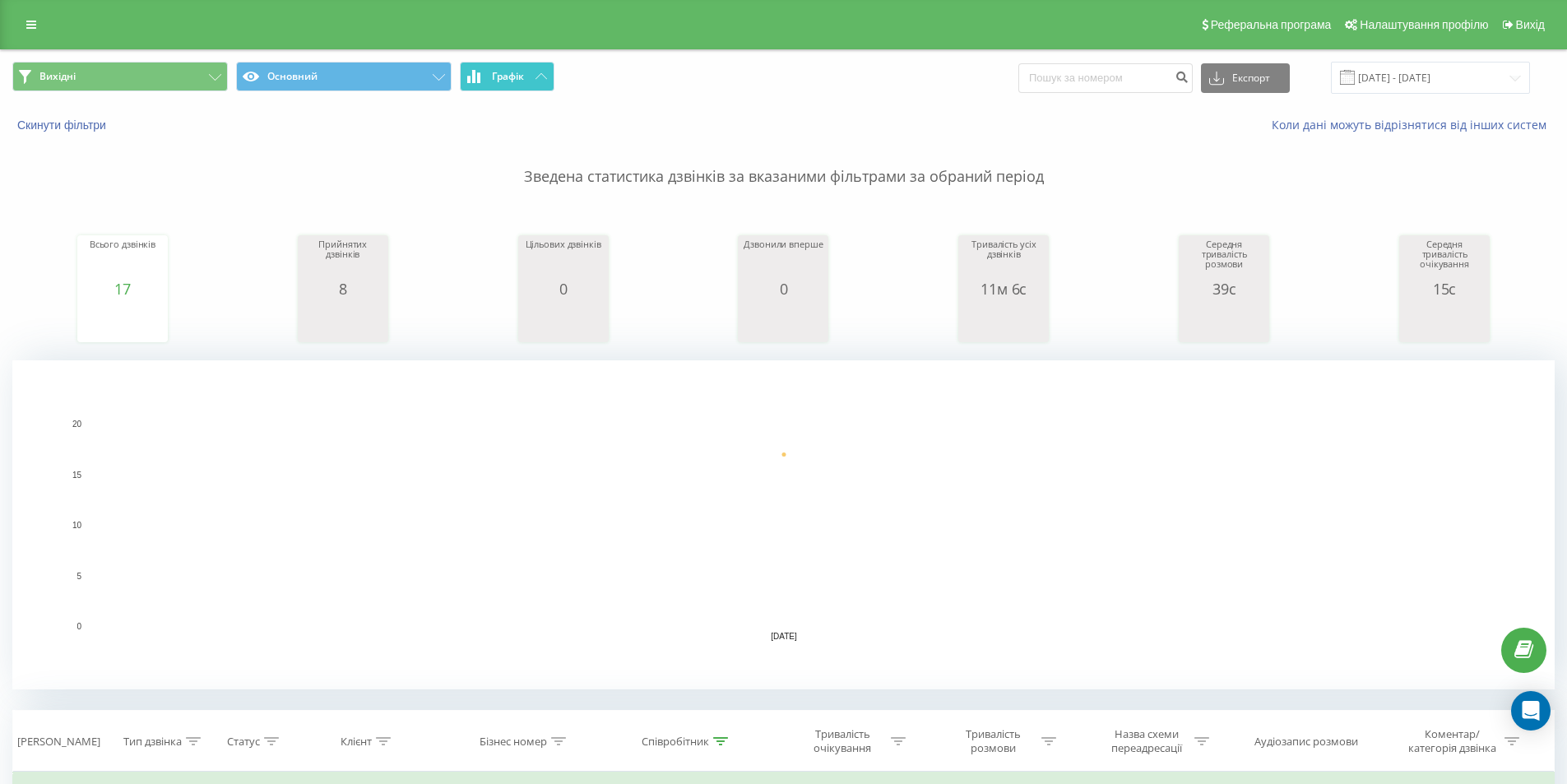
click at [490, 74] on button "Графік" at bounding box center [507, 76] width 95 height 29
